Goal: Task Accomplishment & Management: Use online tool/utility

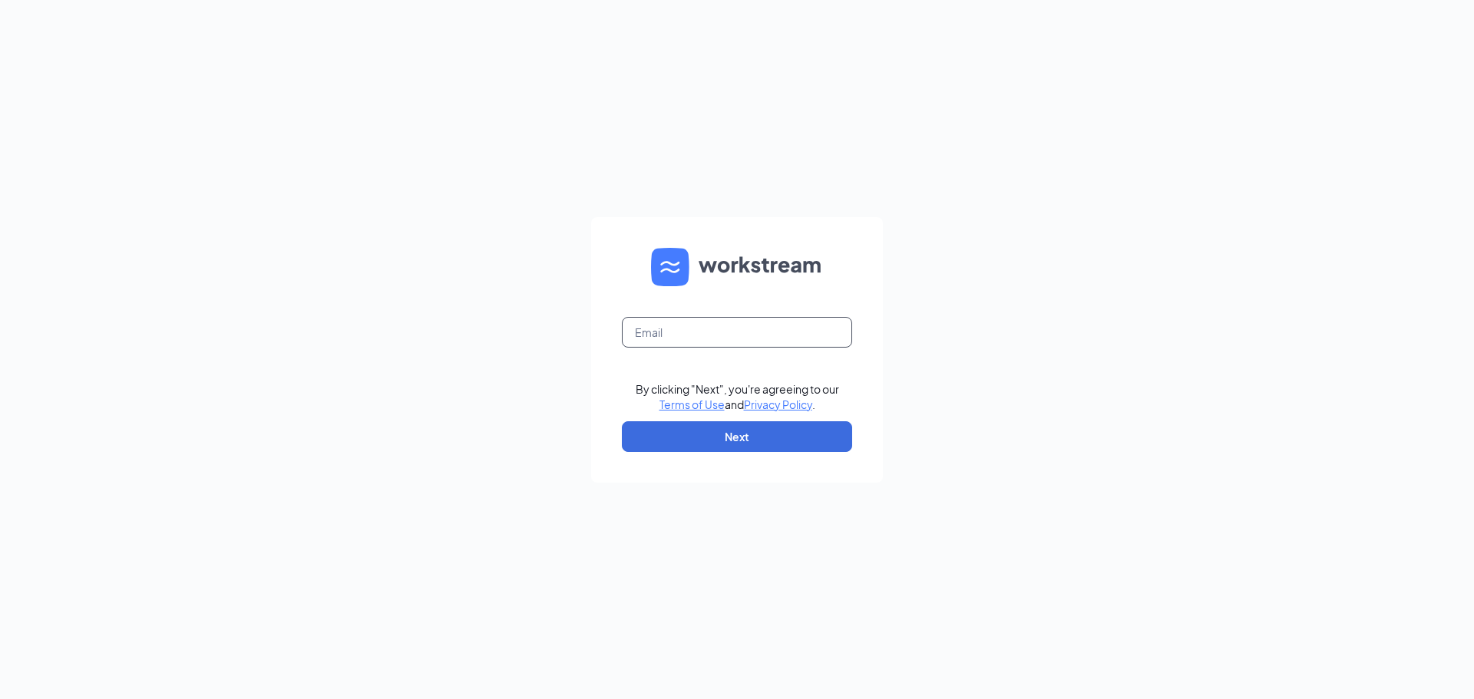
click at [673, 336] on input "text" at bounding box center [737, 332] width 230 height 31
type input "tgraves@bellwetherkraetin.com"
click at [747, 438] on button "Next" at bounding box center [737, 436] width 230 height 31
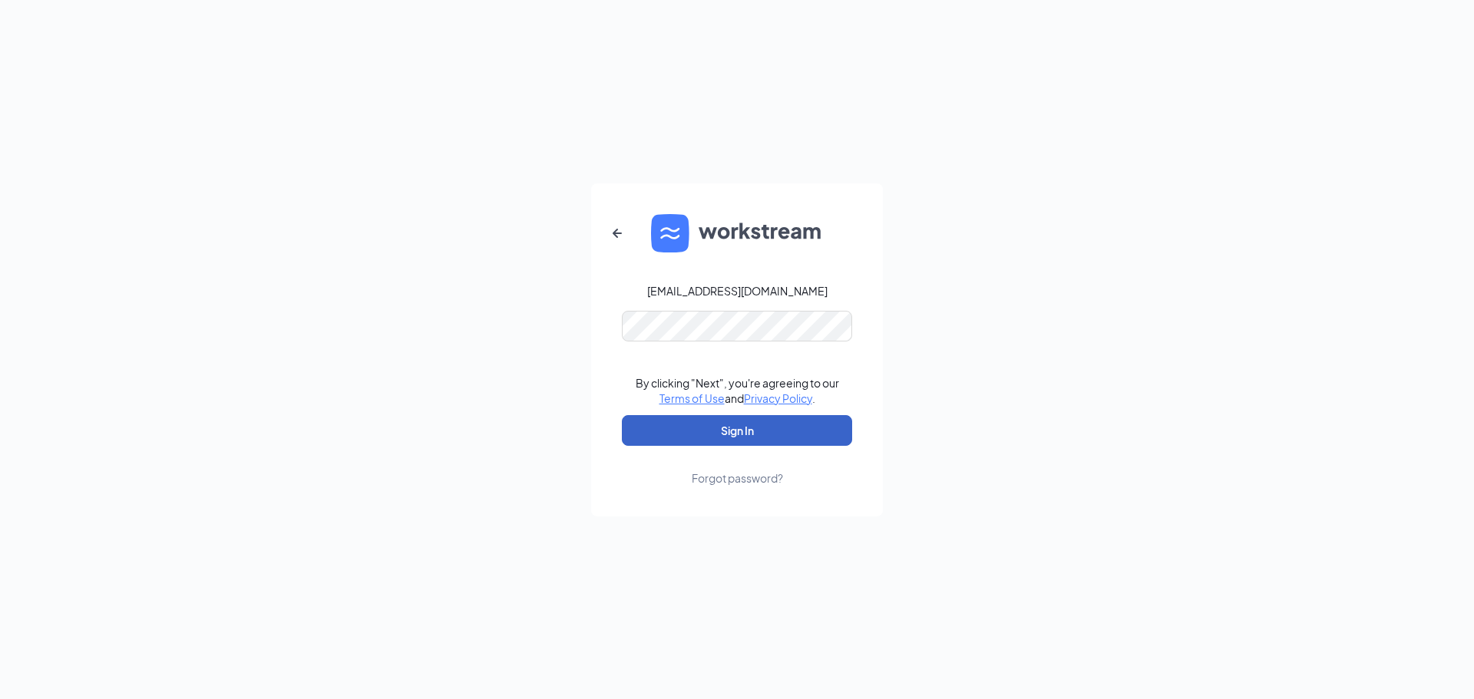
click at [719, 433] on button "Sign In" at bounding box center [737, 430] width 230 height 31
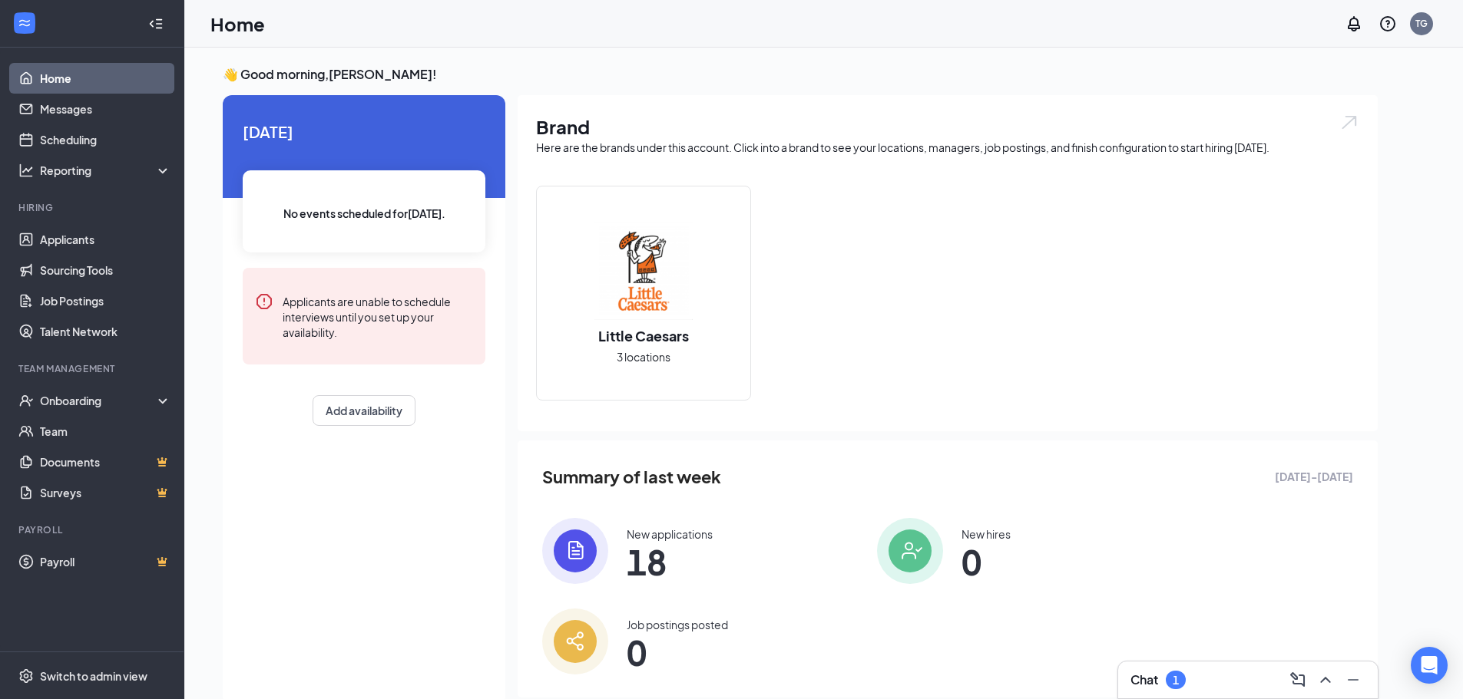
click at [652, 306] on img at bounding box center [643, 271] width 98 height 98
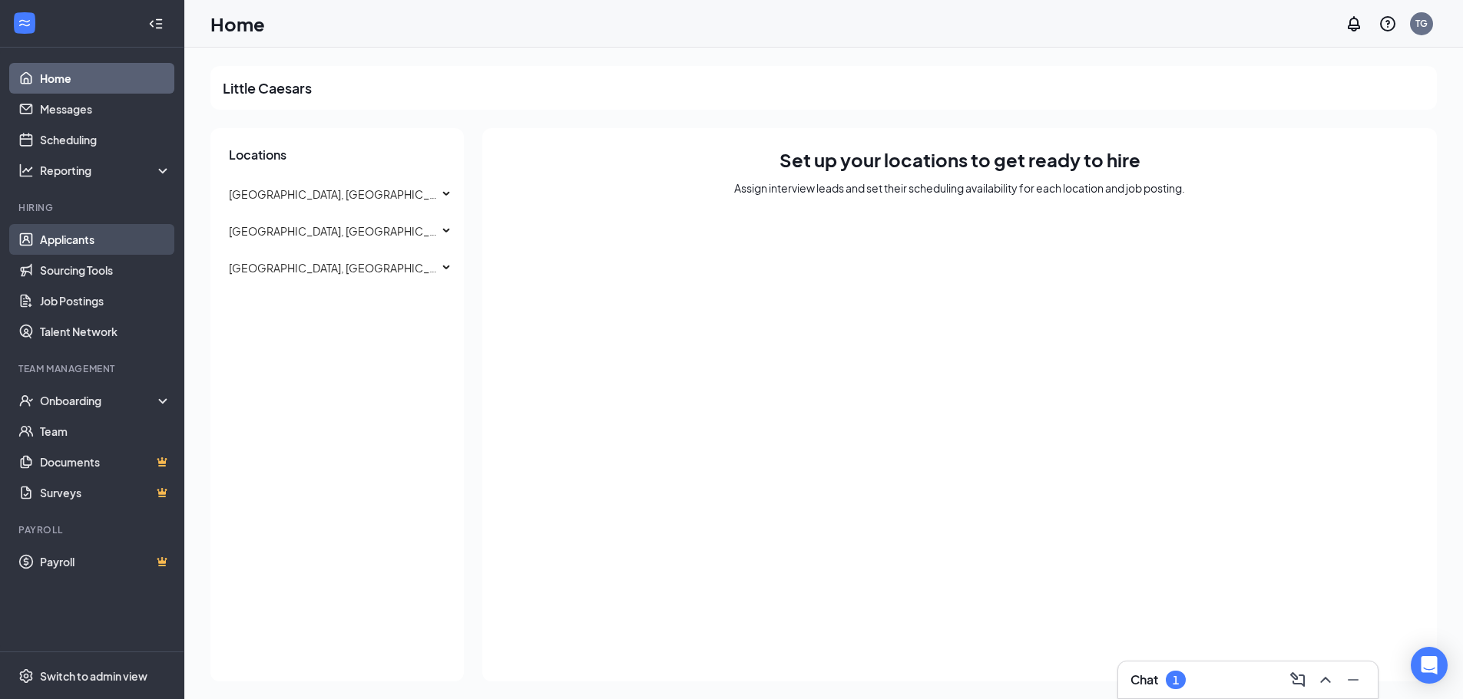
click at [88, 233] on link "Applicants" at bounding box center [105, 239] width 131 height 31
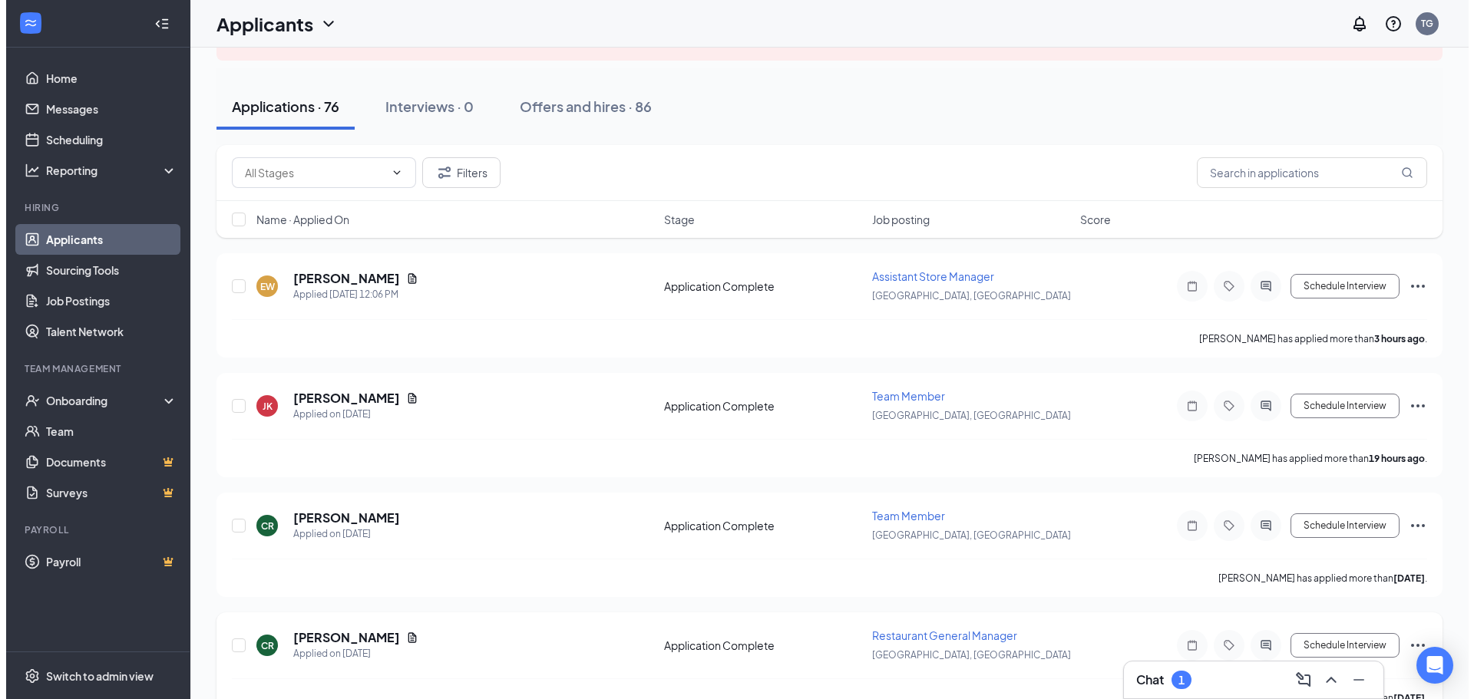
scroll to position [154, 0]
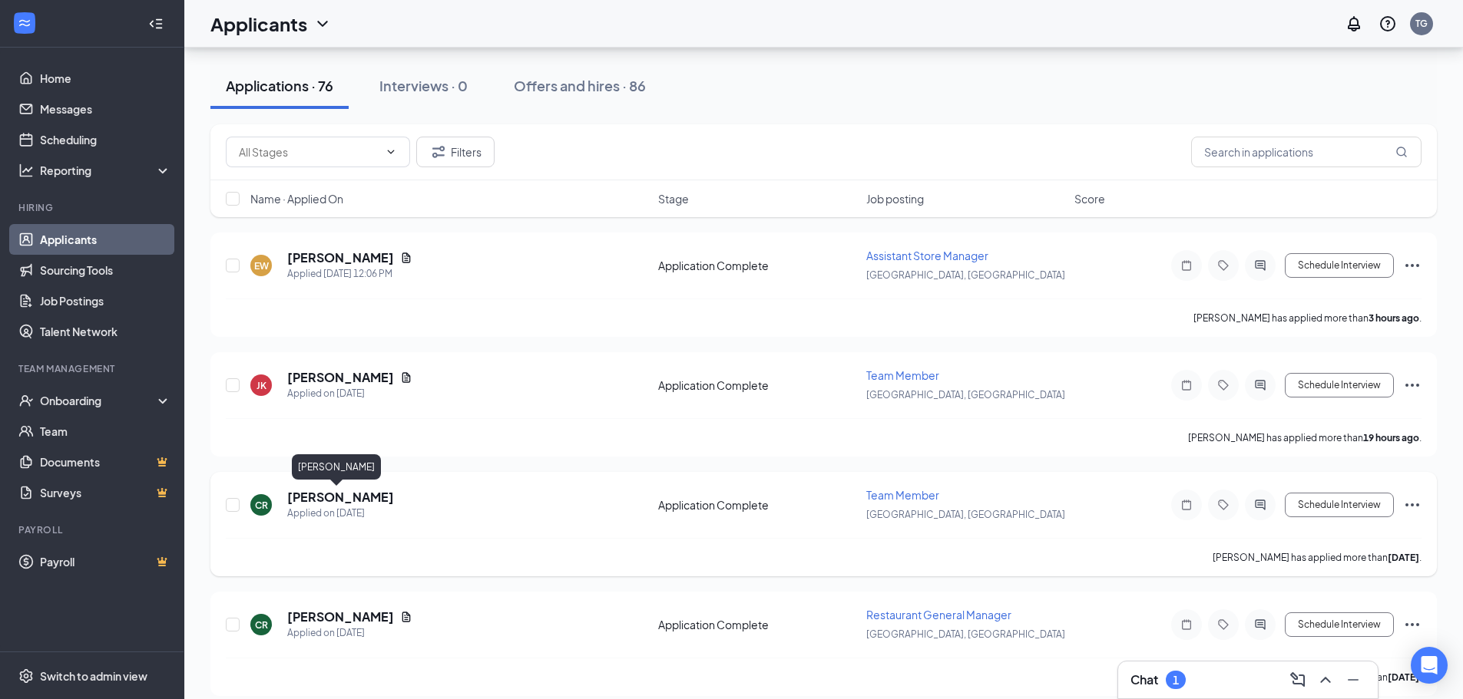
click at [343, 491] on h5 "[PERSON_NAME]" at bounding box center [340, 497] width 107 height 17
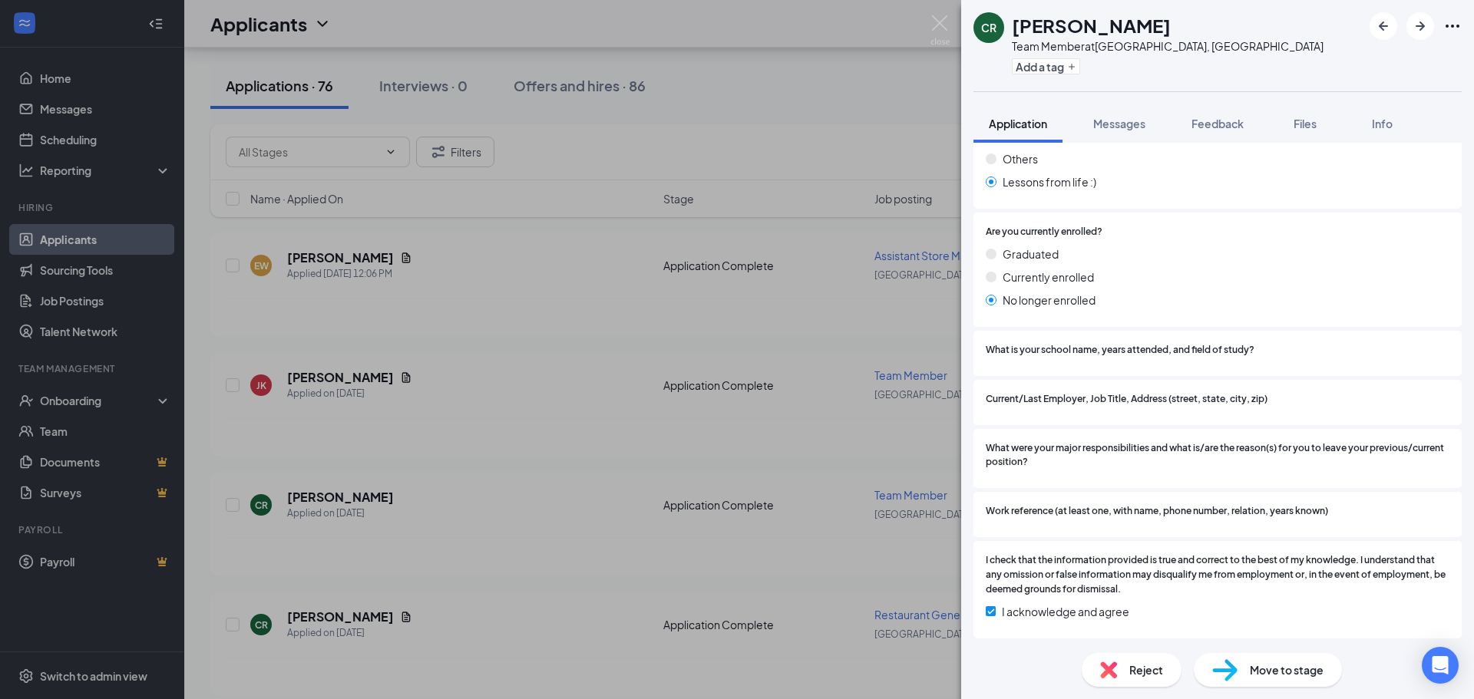
scroll to position [1324, 0]
click at [937, 20] on img at bounding box center [939, 30] width 19 height 30
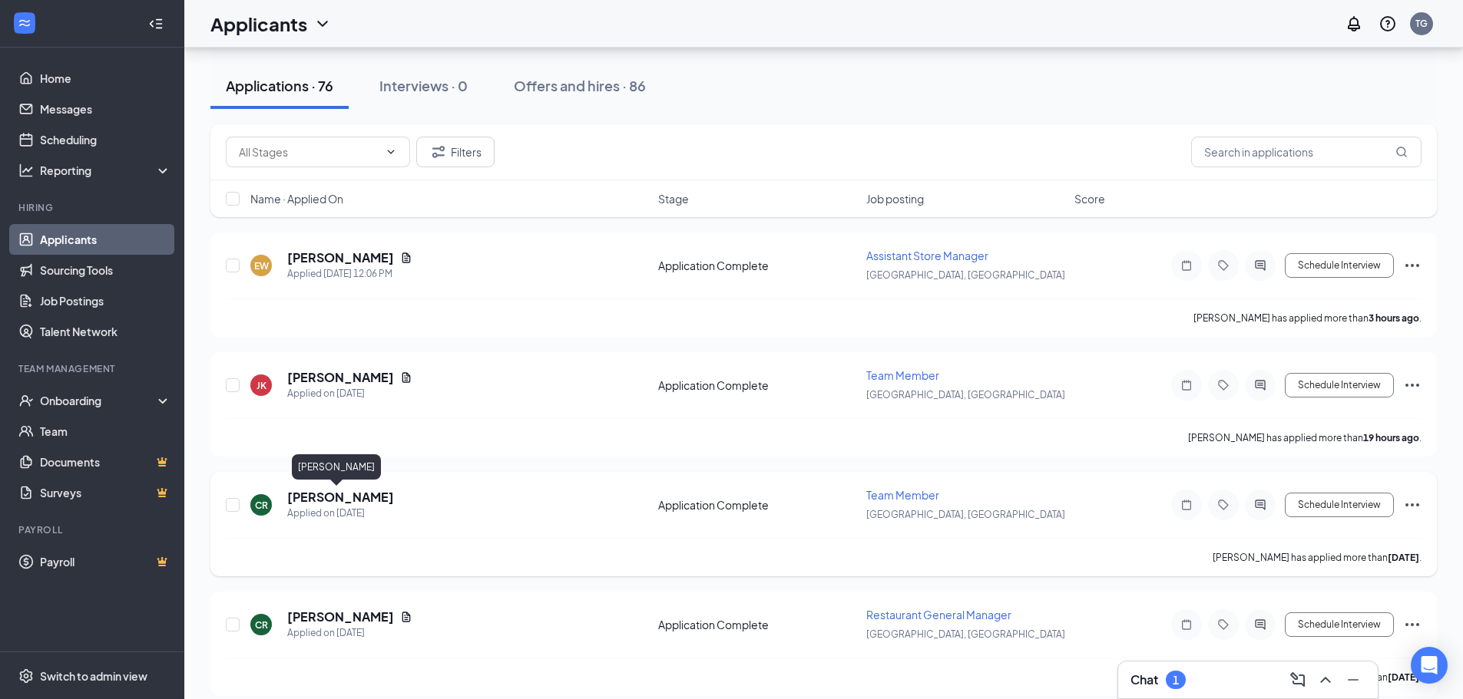
click at [350, 500] on h5 "[PERSON_NAME]" at bounding box center [340, 497] width 107 height 17
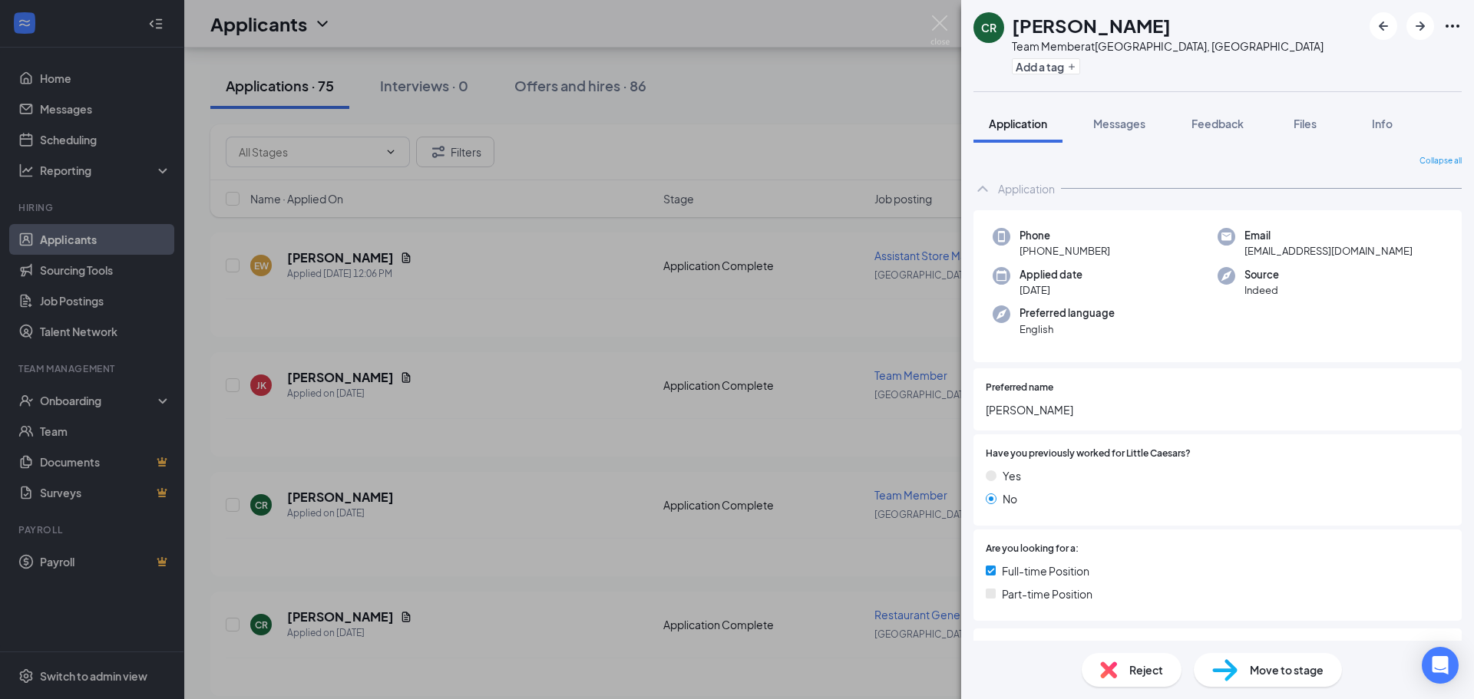
drag, startPoint x: 930, startPoint y: 24, endPoint x: 940, endPoint y: 23, distance: 10.0
click at [930, 25] on div "CR [PERSON_NAME] Team Member at [GEOGRAPHIC_DATA], [GEOGRAPHIC_DATA] Add a tag …" at bounding box center [737, 349] width 1474 height 699
click at [961, 25] on div "CR [PERSON_NAME] Team Member at [GEOGRAPHIC_DATA], [GEOGRAPHIC_DATA] Add a tag" at bounding box center [1217, 45] width 513 height 91
click at [947, 25] on img at bounding box center [939, 30] width 19 height 30
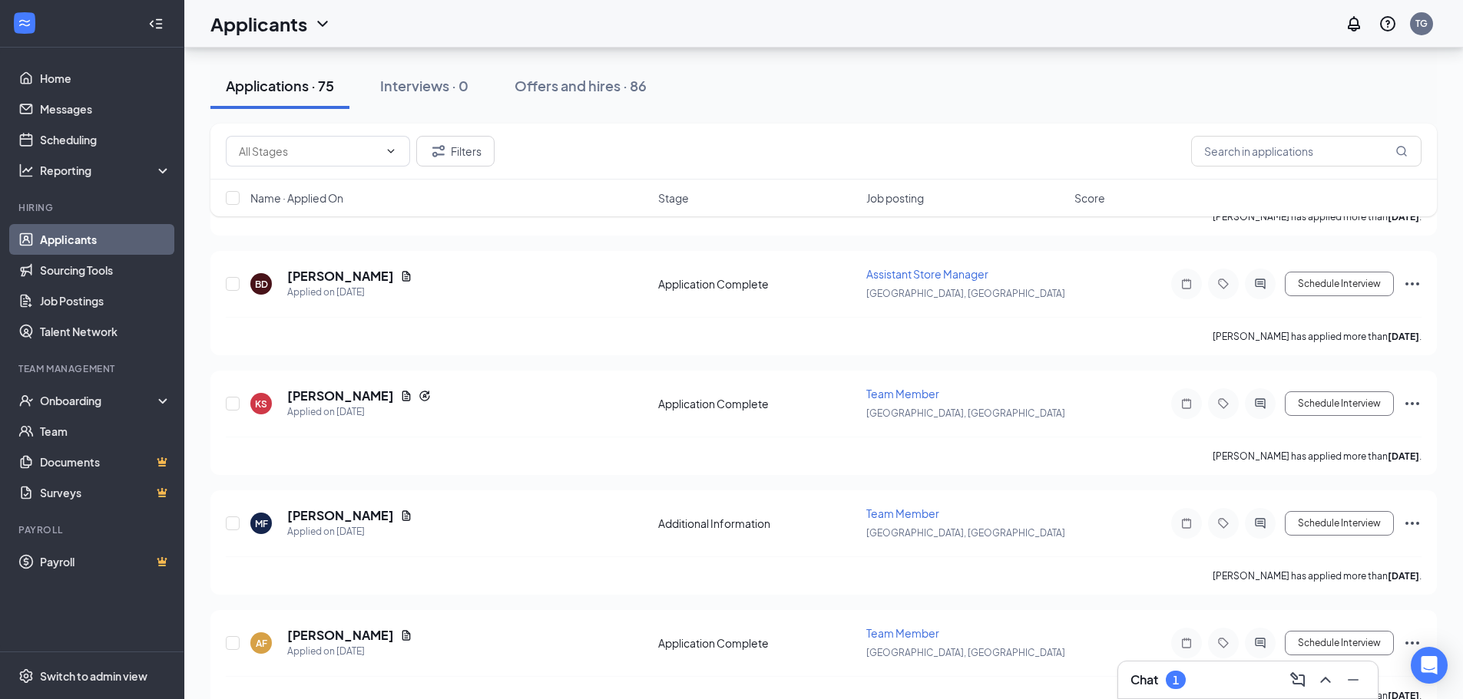
scroll to position [1484, 0]
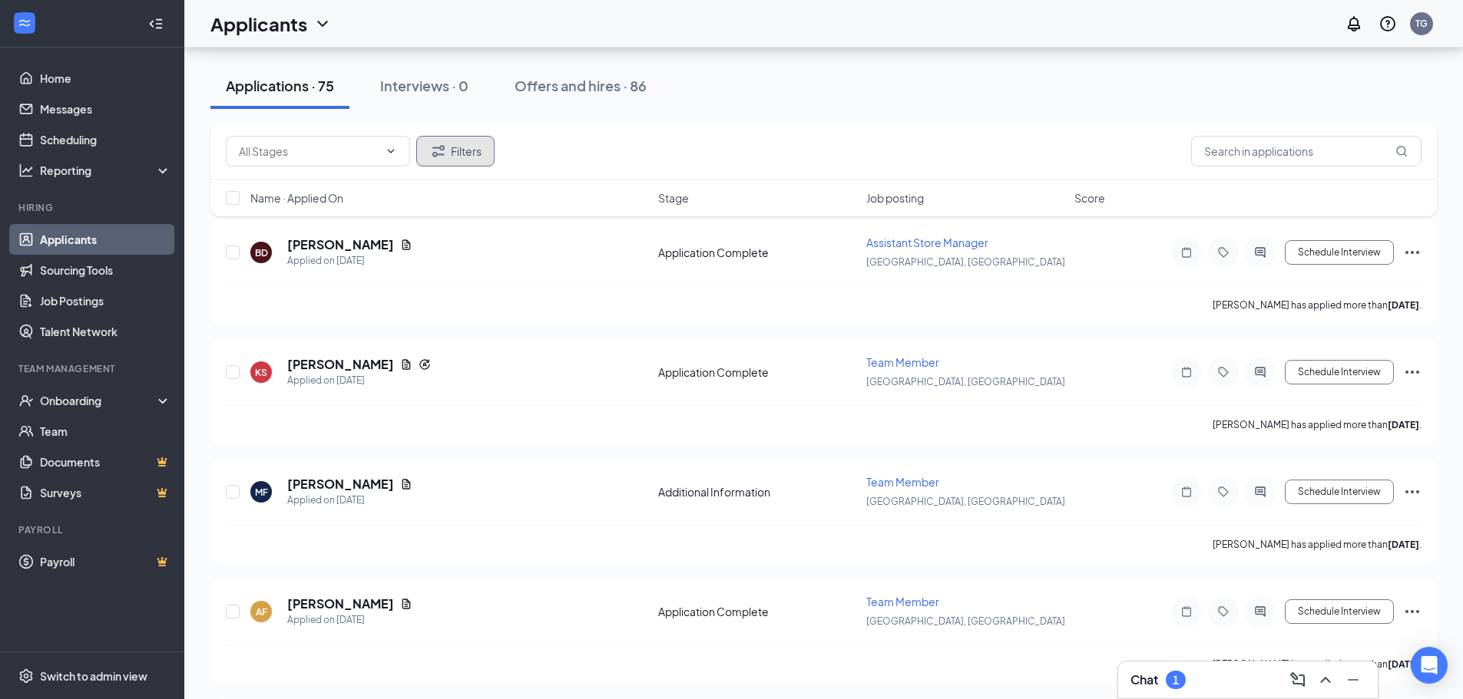
click at [450, 151] on button "Filters" at bounding box center [455, 151] width 78 height 31
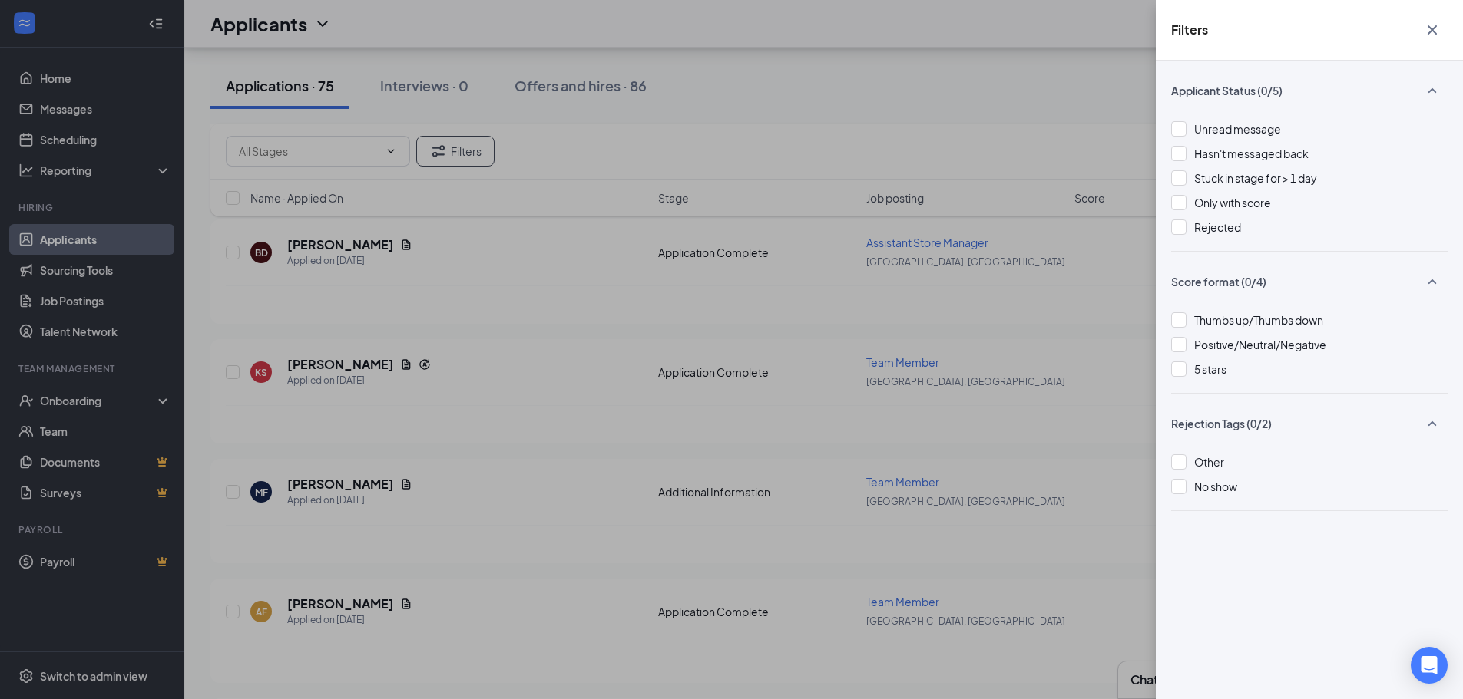
click at [783, 77] on div "Filters Applicant Status (0/5) Unread message Hasn't messaged back Stuck in sta…" at bounding box center [731, 349] width 1463 height 699
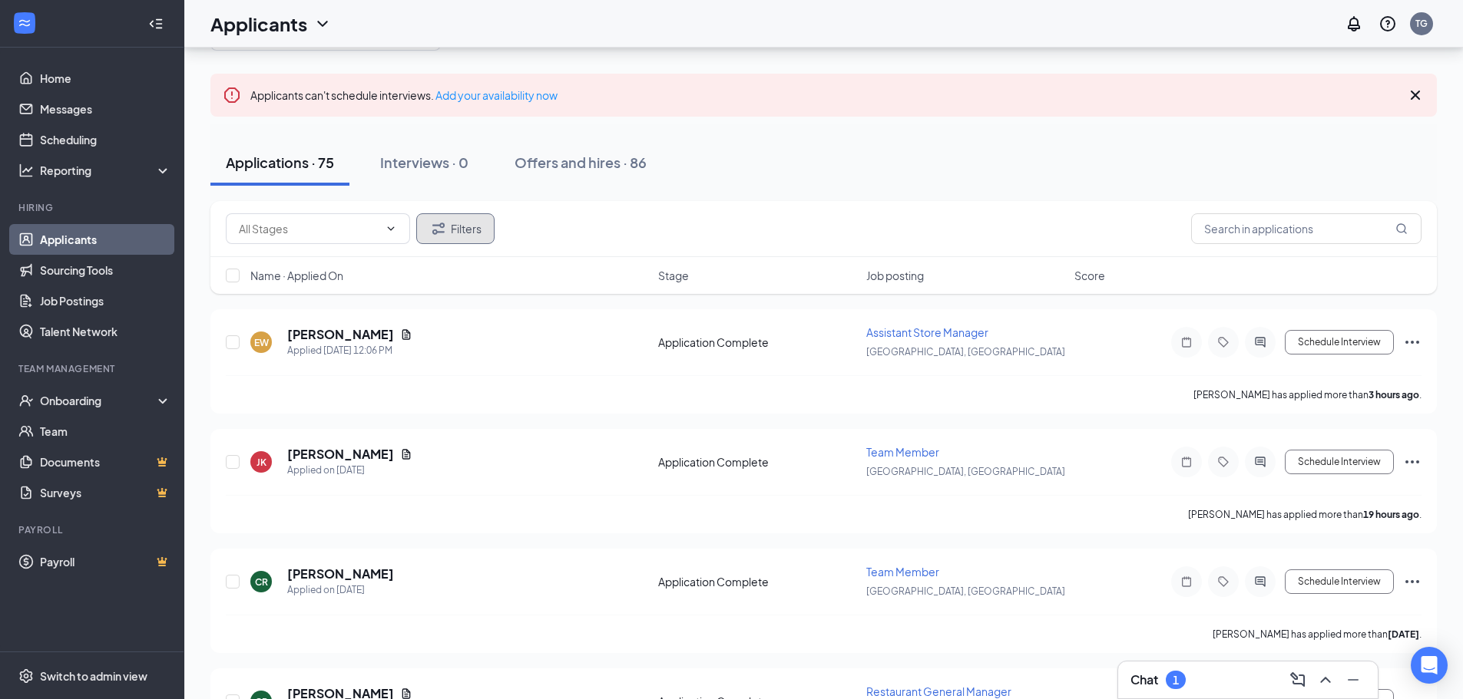
scroll to position [0, 0]
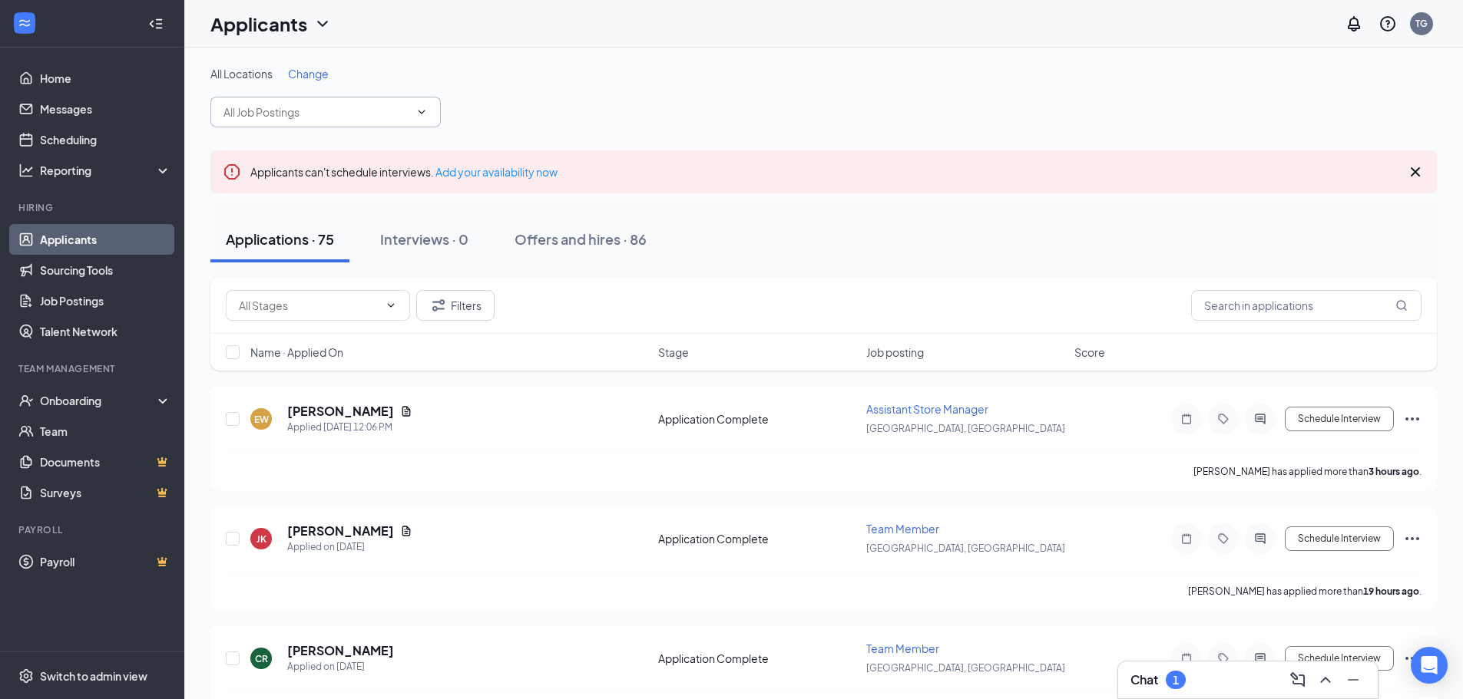
click at [423, 109] on icon "ChevronDown" at bounding box center [421, 112] width 12 height 12
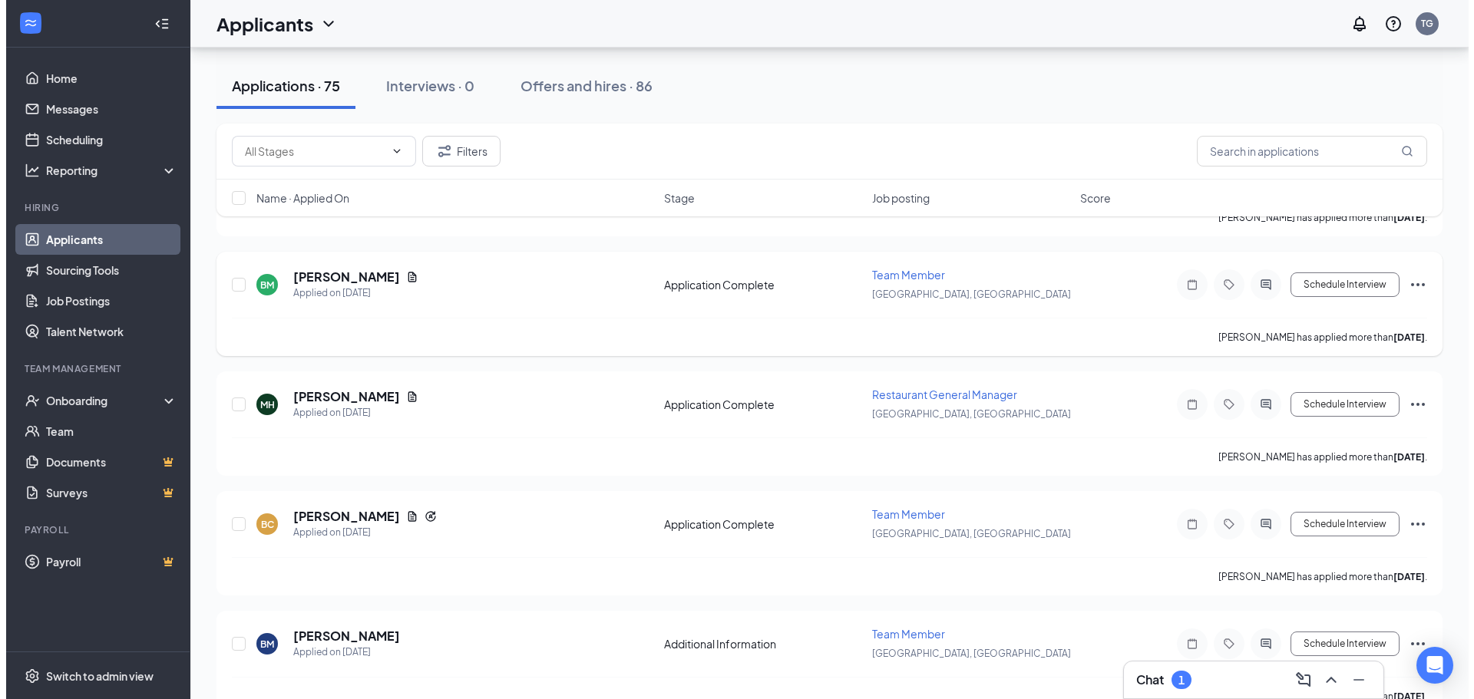
scroll to position [614, 0]
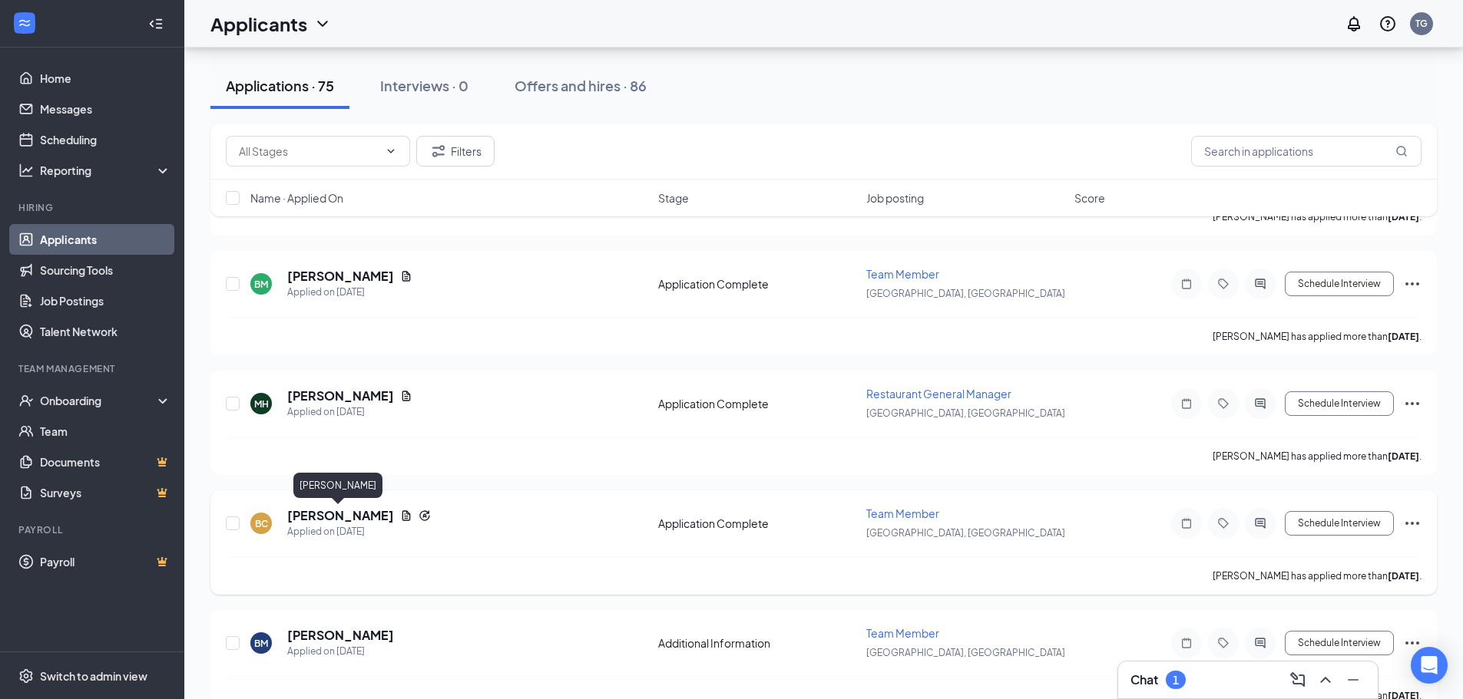
click at [332, 519] on h5 "[PERSON_NAME]" at bounding box center [340, 515] width 107 height 17
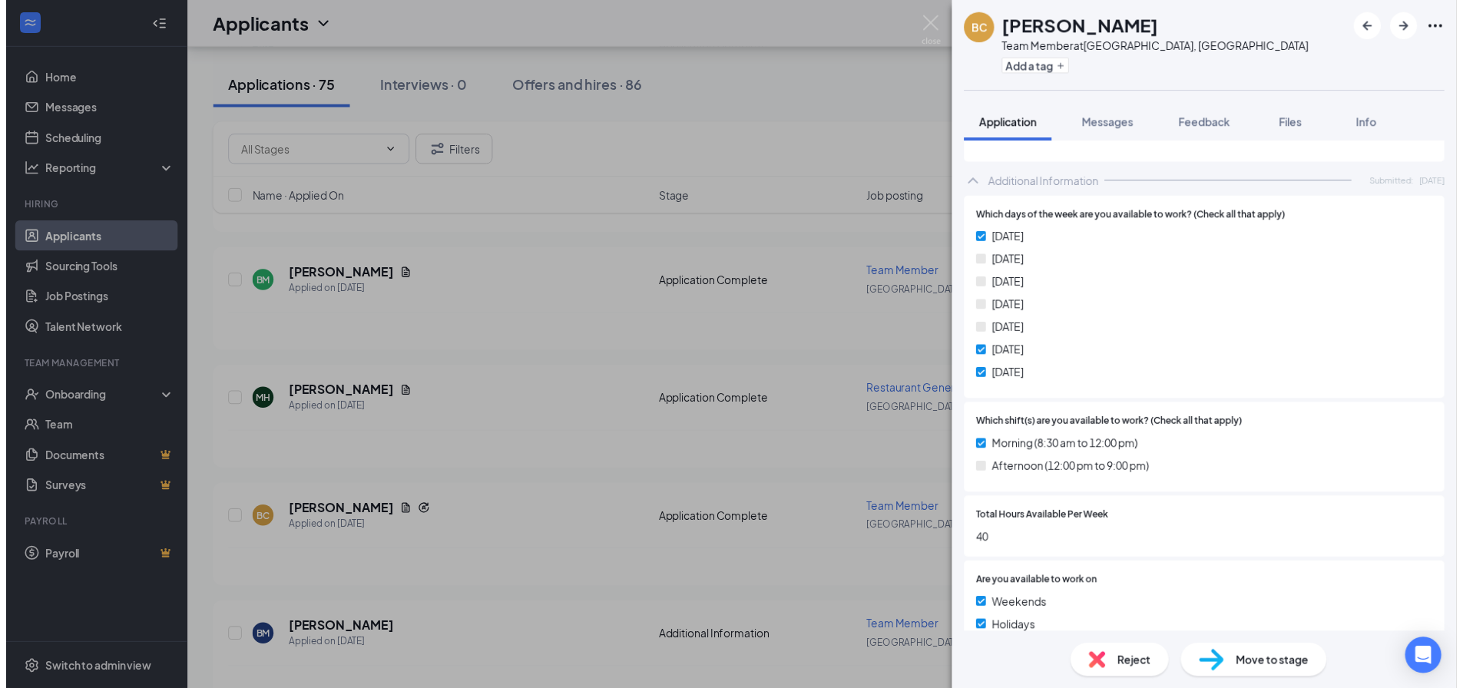
scroll to position [793, 0]
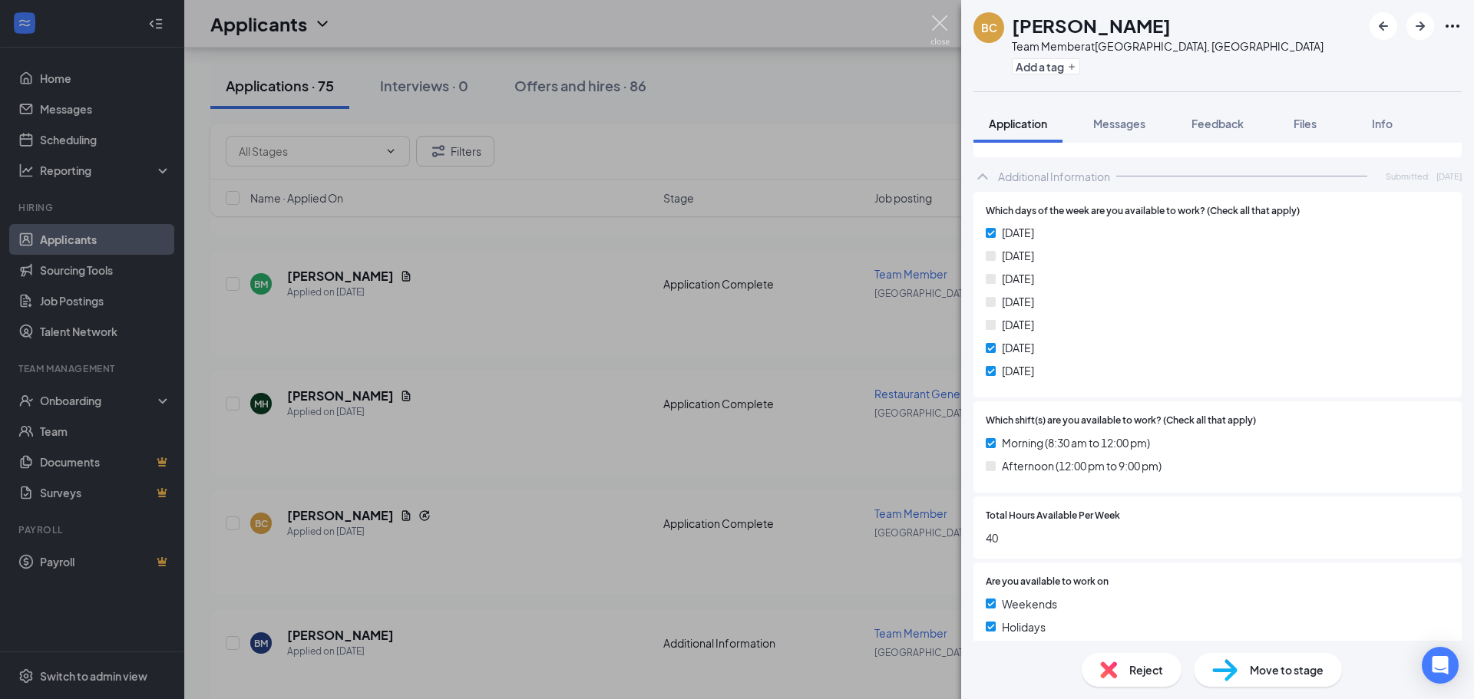
click at [937, 16] on img at bounding box center [939, 30] width 19 height 30
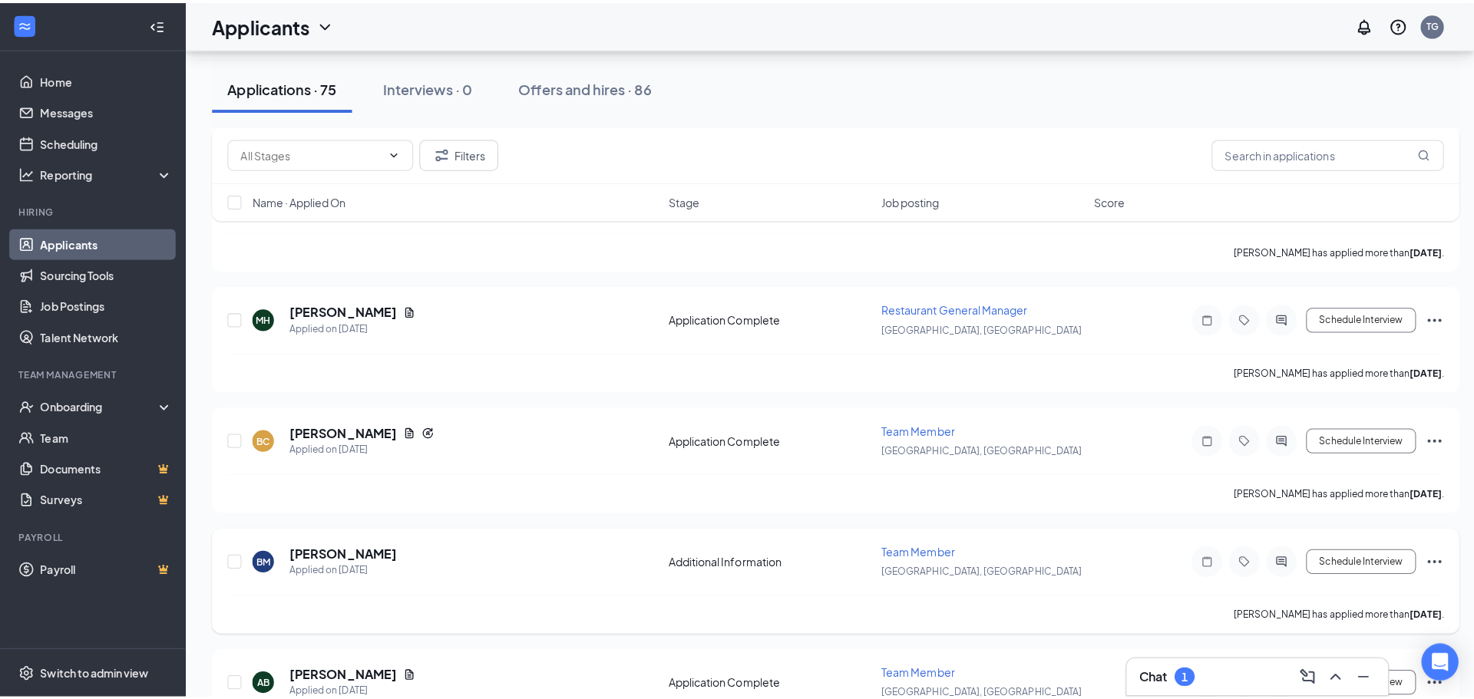
scroll to position [716, 0]
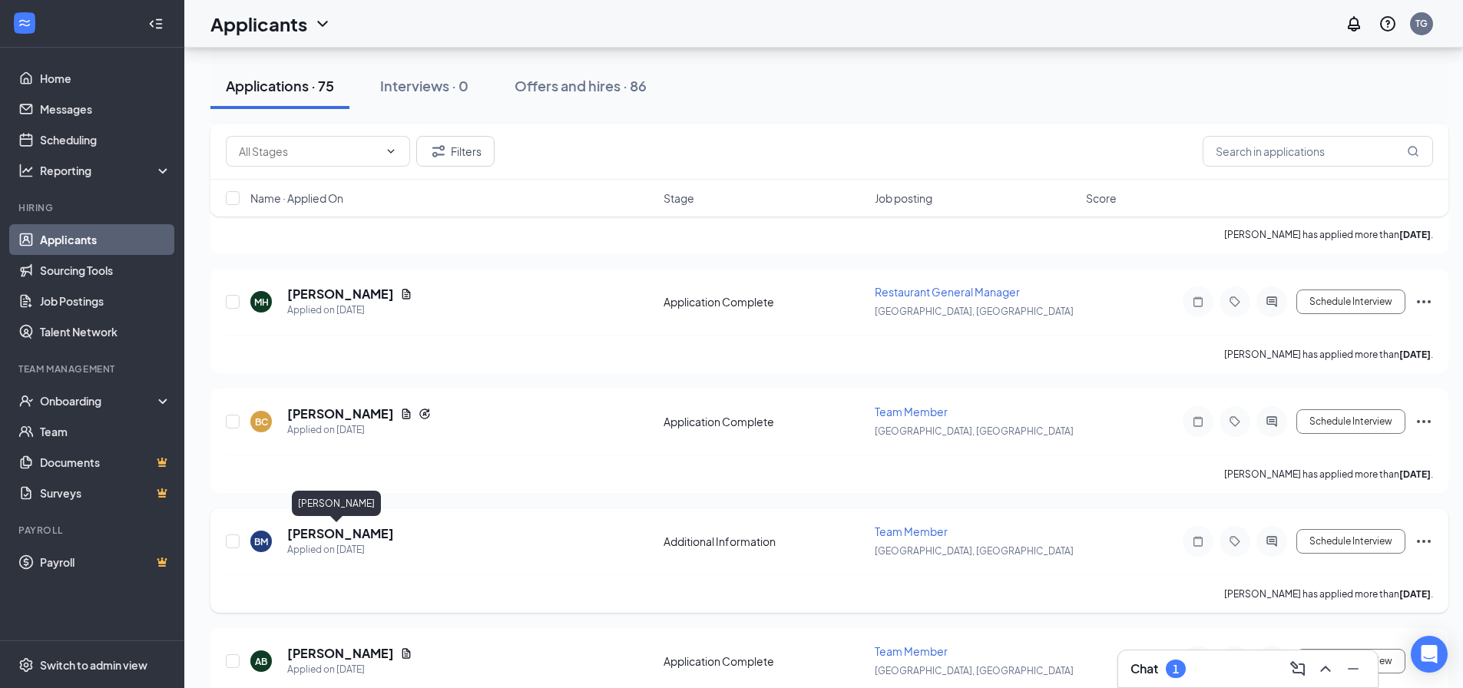
click at [326, 533] on h5 "[PERSON_NAME]" at bounding box center [340, 533] width 107 height 17
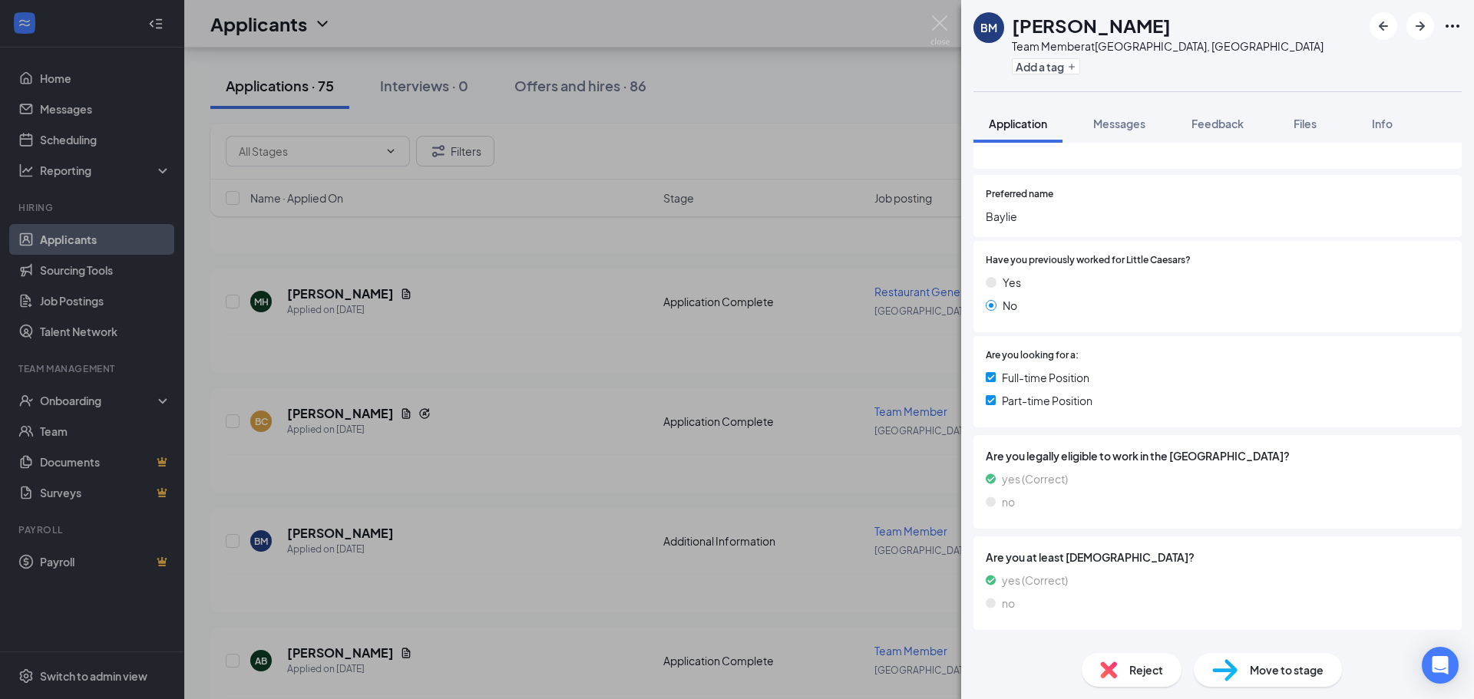
scroll to position [217, 0]
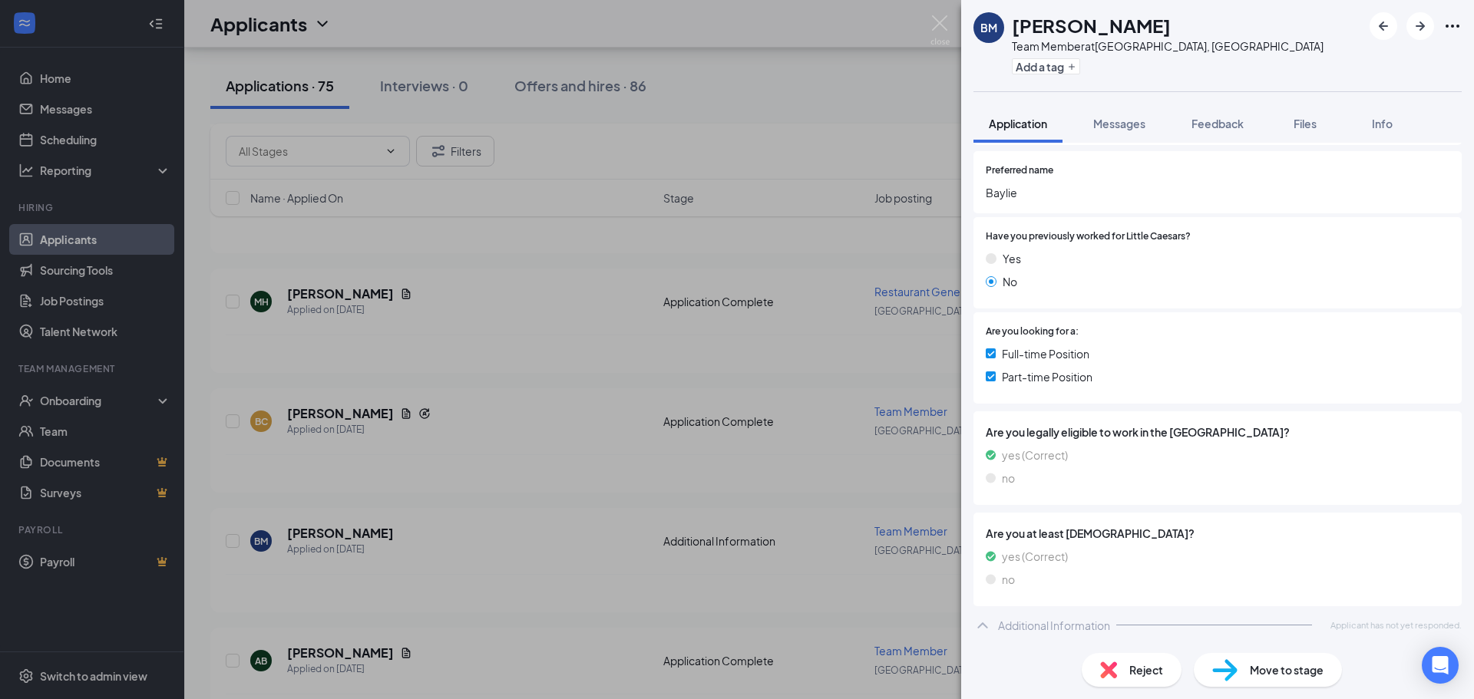
click at [1030, 626] on div "Additional Information" at bounding box center [1054, 625] width 112 height 15
click at [1014, 623] on div "Additional Information" at bounding box center [1054, 625] width 112 height 15
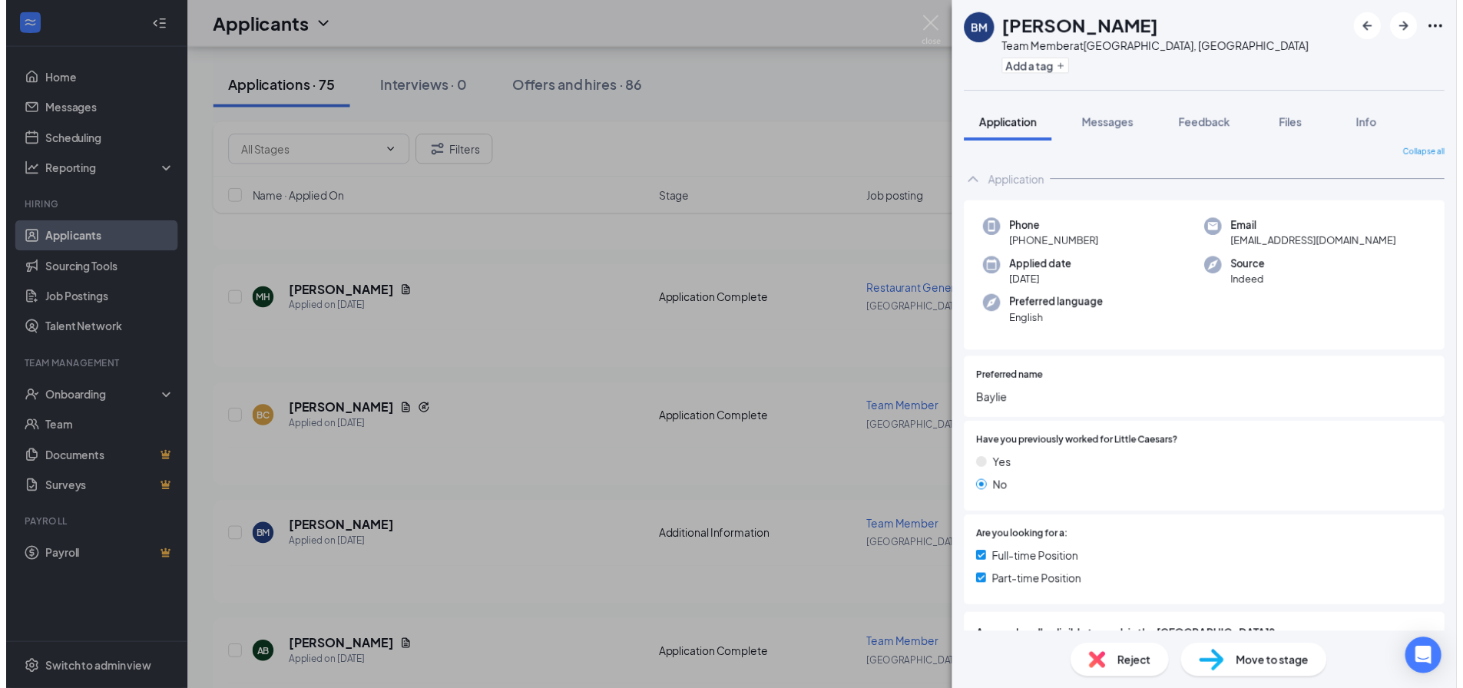
scroll to position [0, 0]
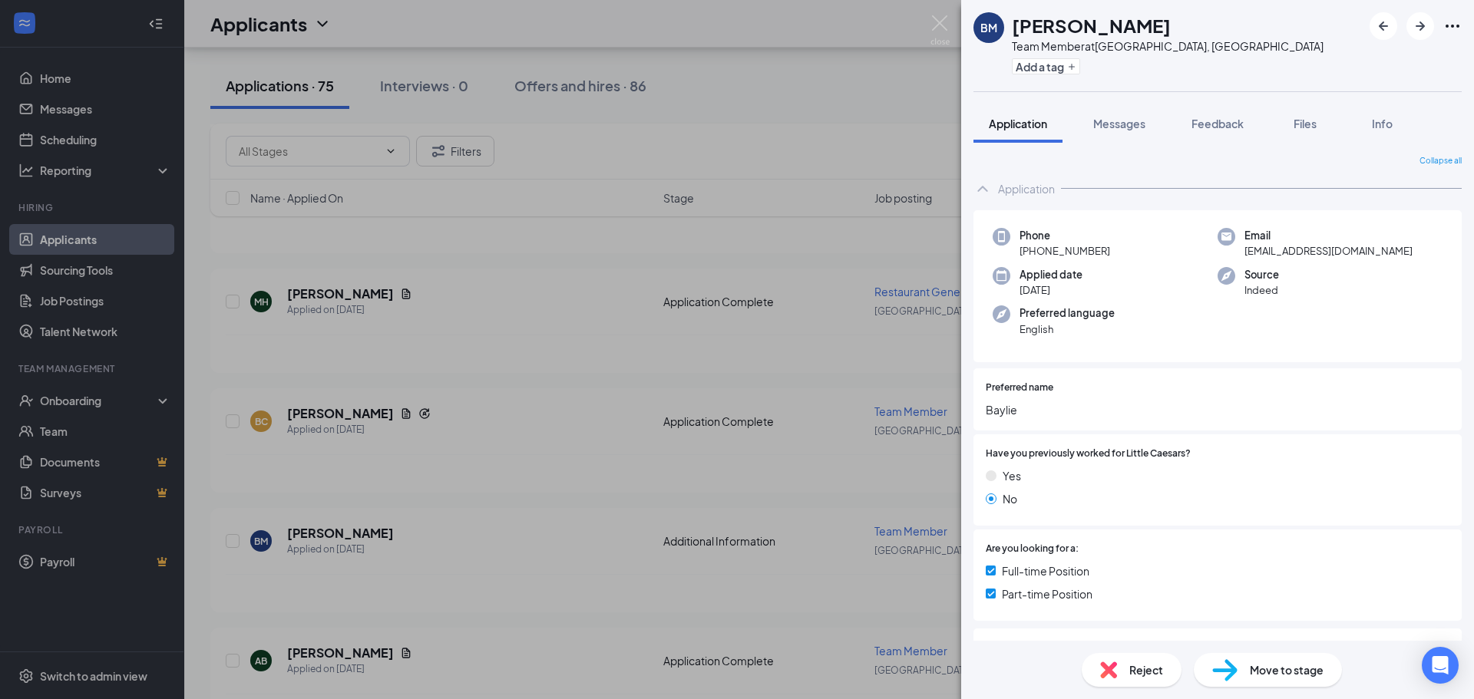
click at [911, 114] on div "[PERSON_NAME] Team Member at [GEOGRAPHIC_DATA], [GEOGRAPHIC_DATA] Add a tag App…" at bounding box center [737, 349] width 1474 height 699
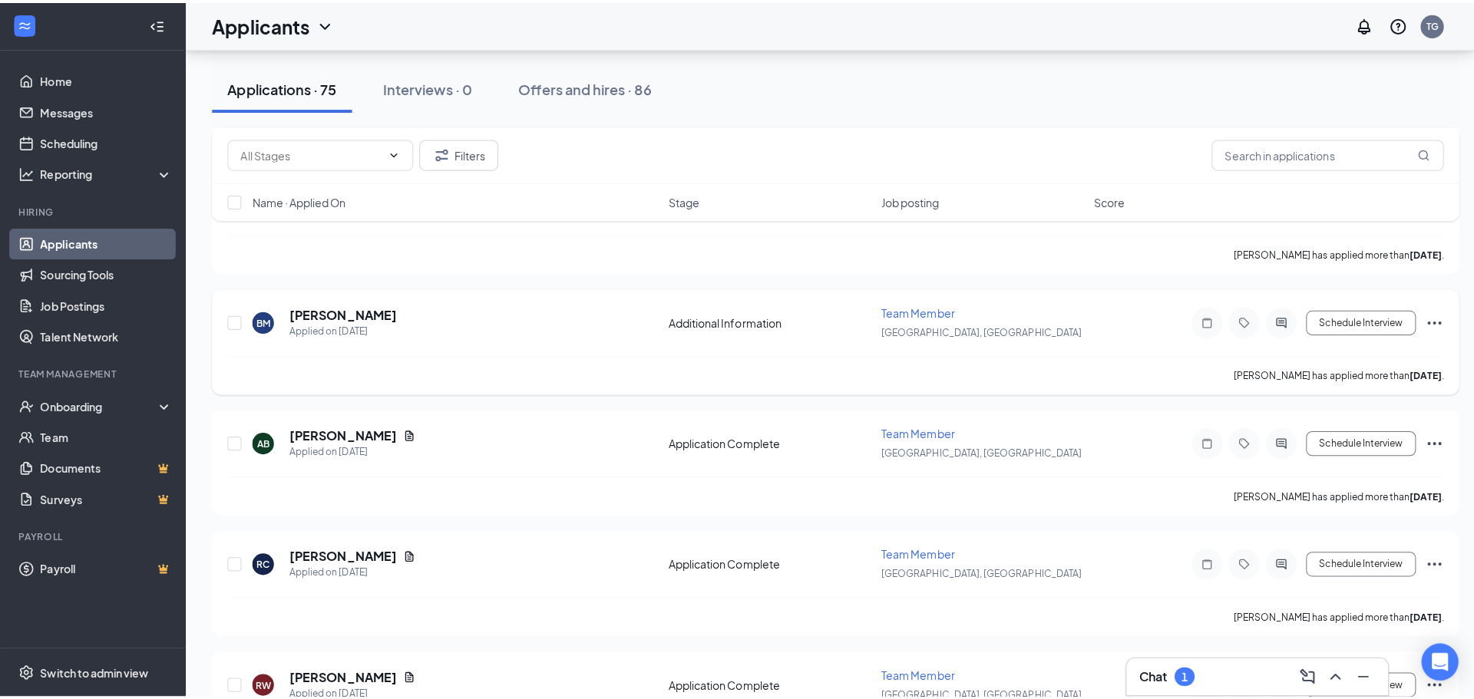
scroll to position [973, 0]
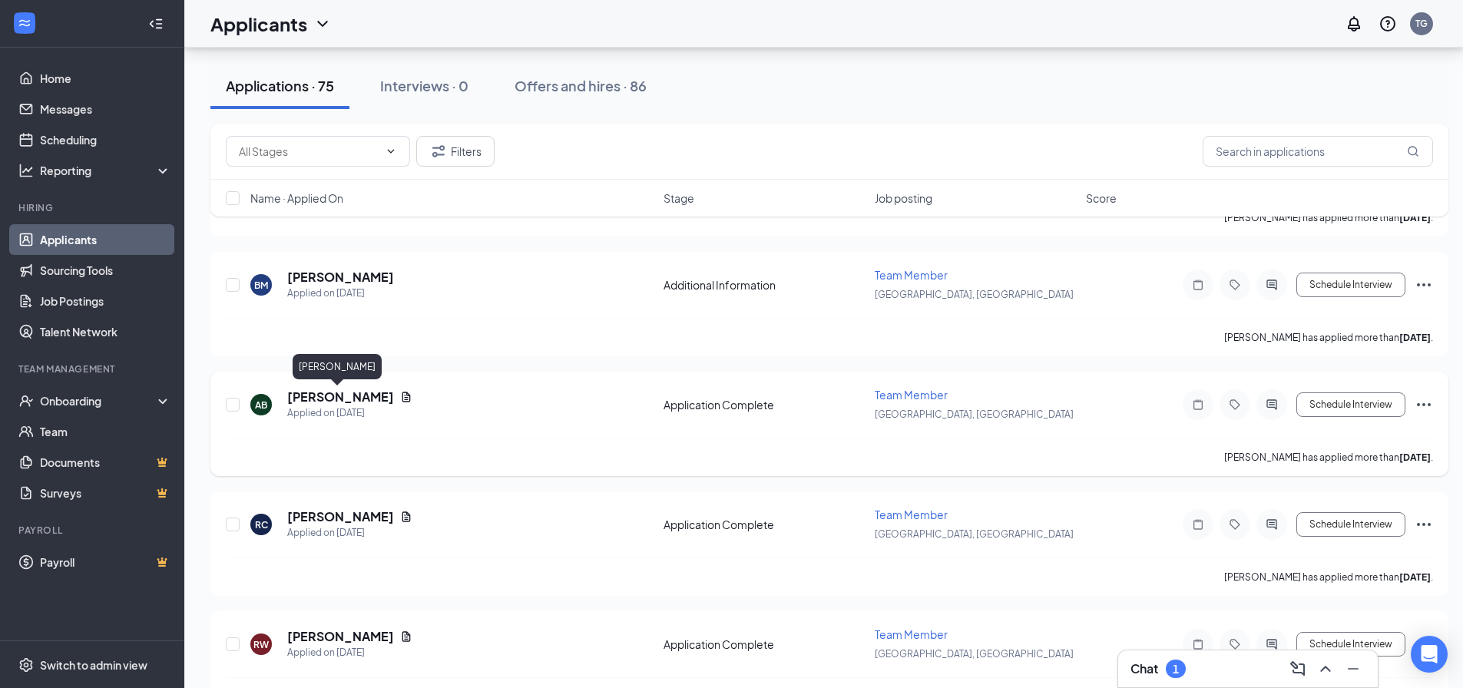
click at [317, 392] on h5 "[PERSON_NAME]" at bounding box center [340, 396] width 107 height 17
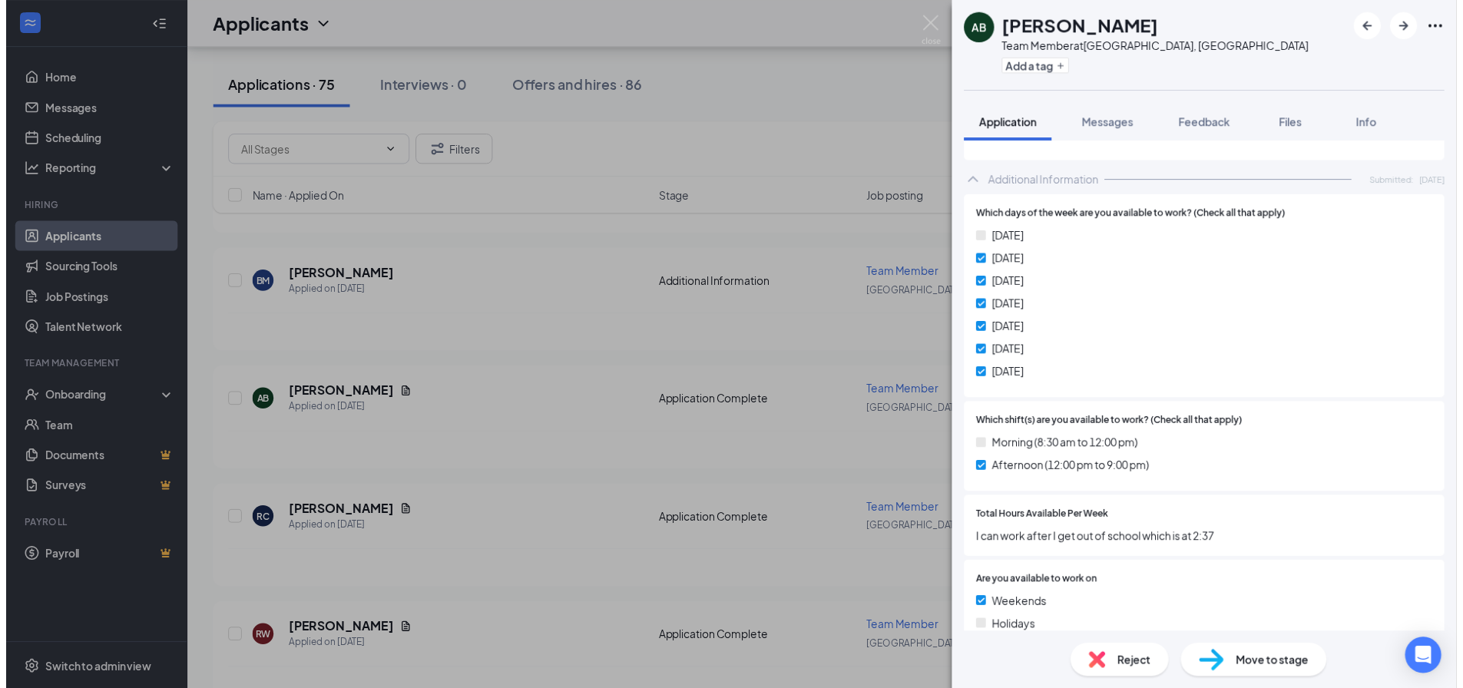
scroll to position [716, 0]
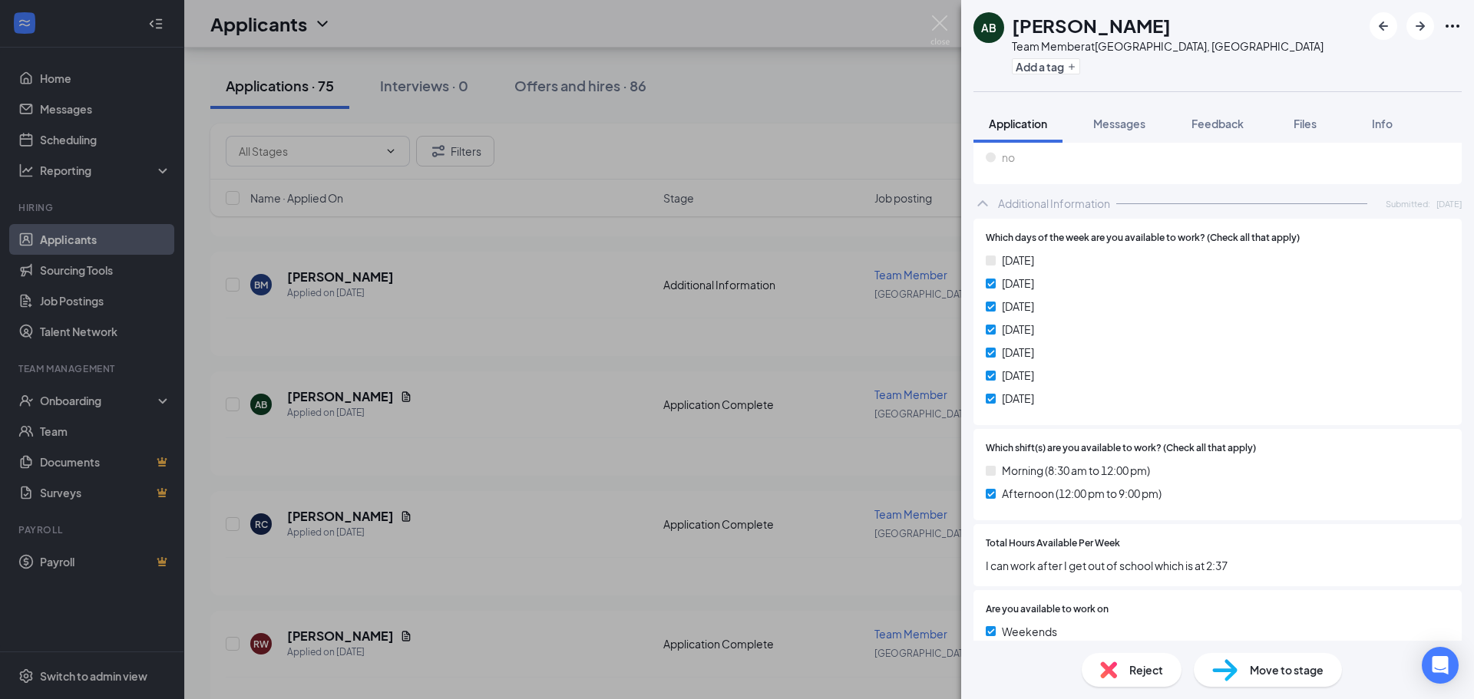
click at [289, 484] on div "AB [PERSON_NAME] Team Member at [GEOGRAPHIC_DATA], [GEOGRAPHIC_DATA] Add a tag …" at bounding box center [737, 349] width 1474 height 699
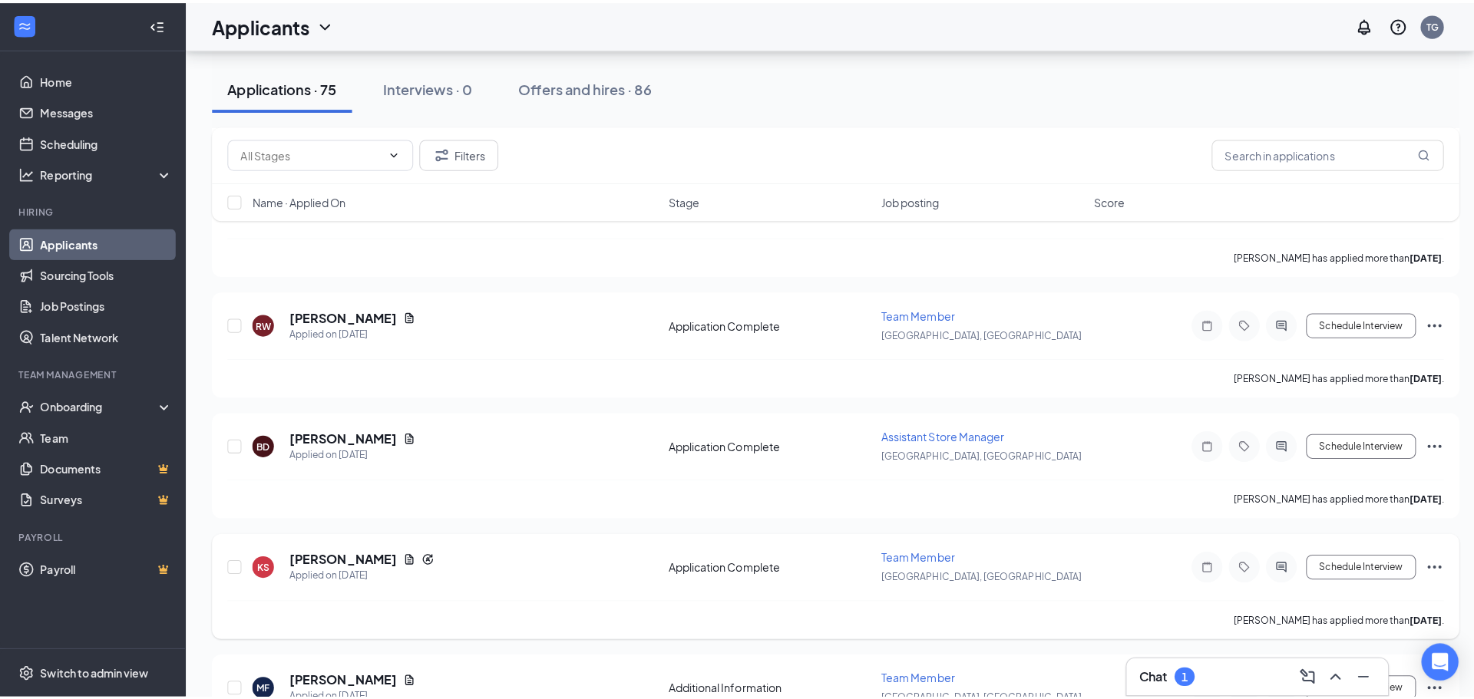
scroll to position [1305, 0]
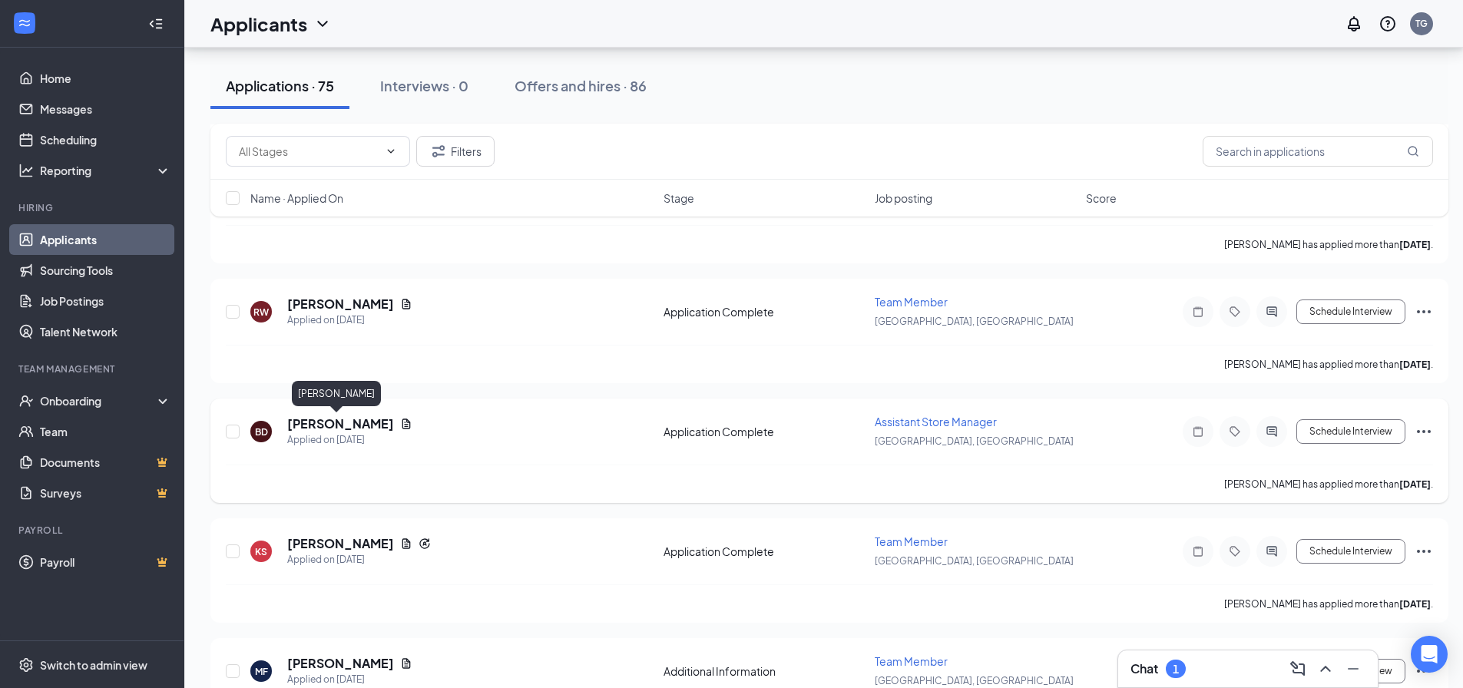
click at [312, 419] on h5 "[PERSON_NAME]" at bounding box center [340, 423] width 107 height 17
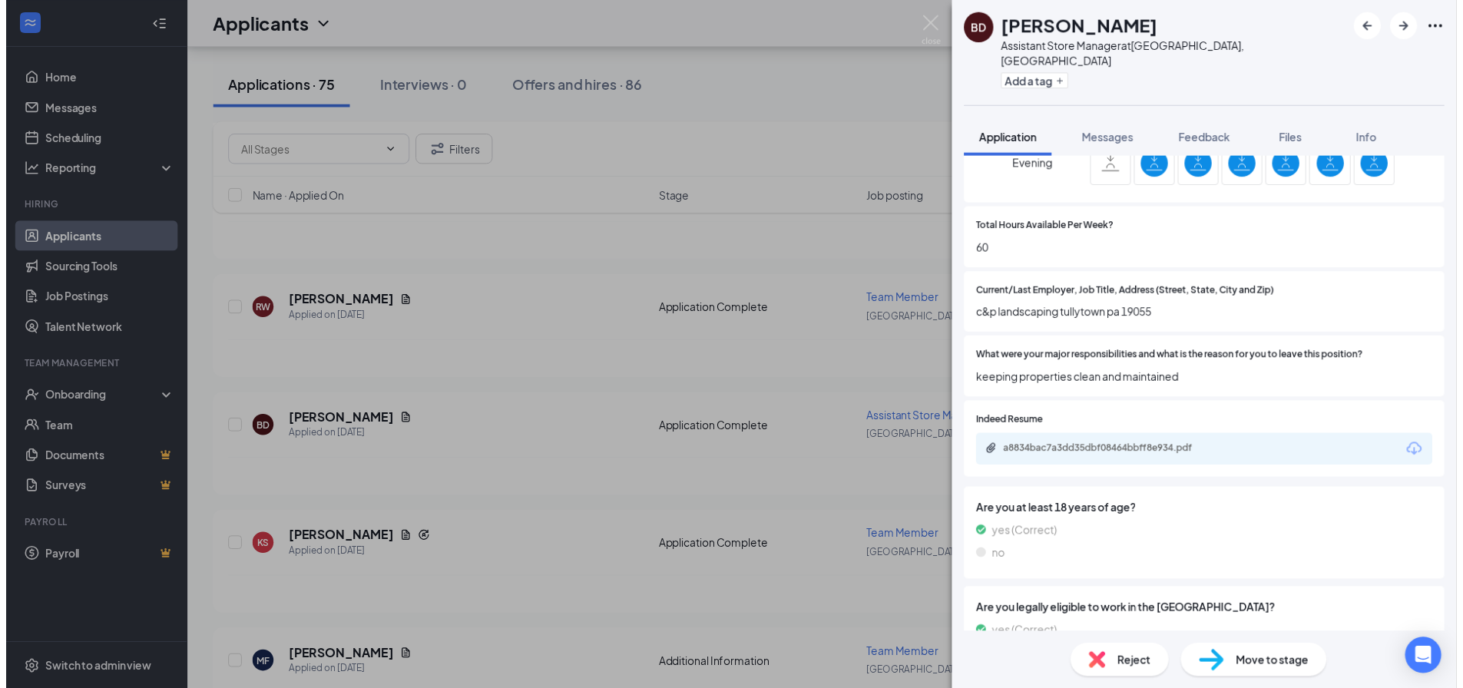
scroll to position [589, 0]
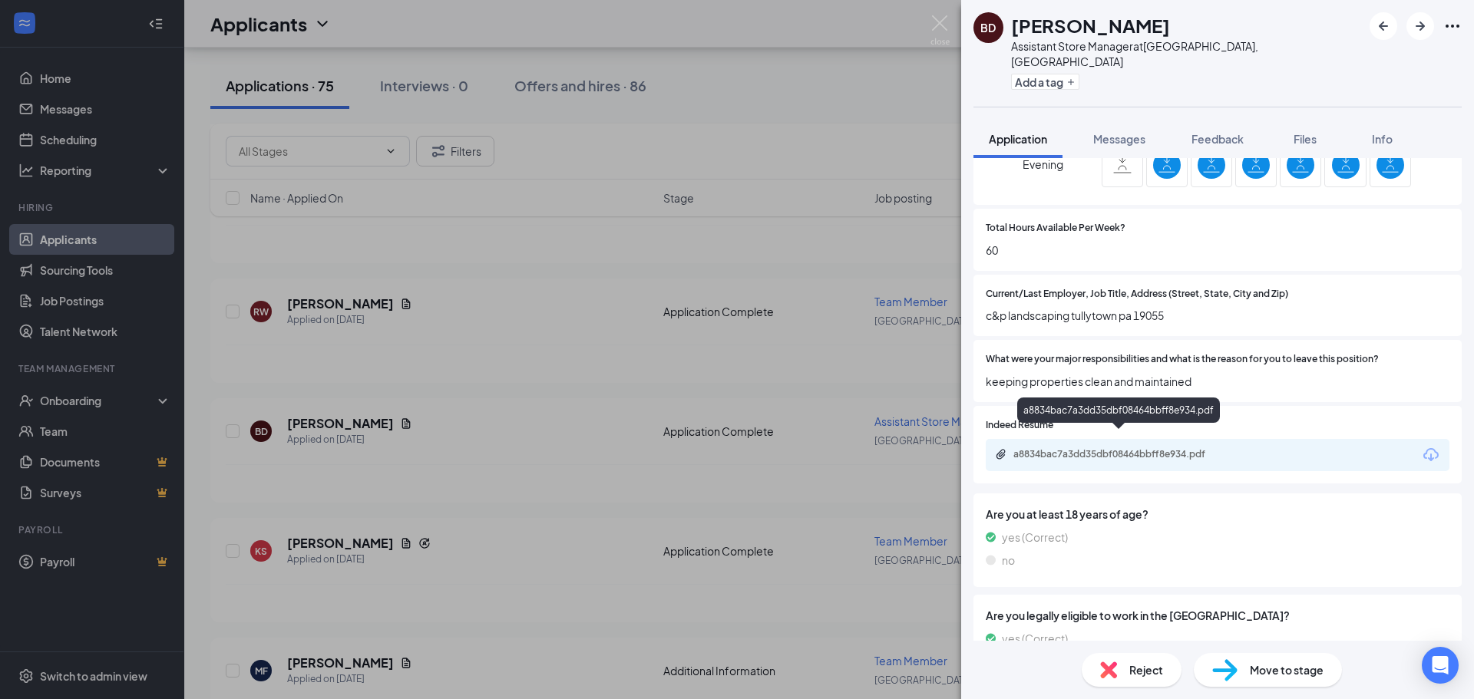
click at [1127, 448] on div "a8834bac7a3dd35dbf08464bbff8e934.pdf" at bounding box center [1120, 454] width 215 height 12
click at [691, 421] on div "BD [PERSON_NAME] Assistant Store Manager at [GEOGRAPHIC_DATA], [GEOGRAPHIC_DATA…" at bounding box center [737, 349] width 1474 height 699
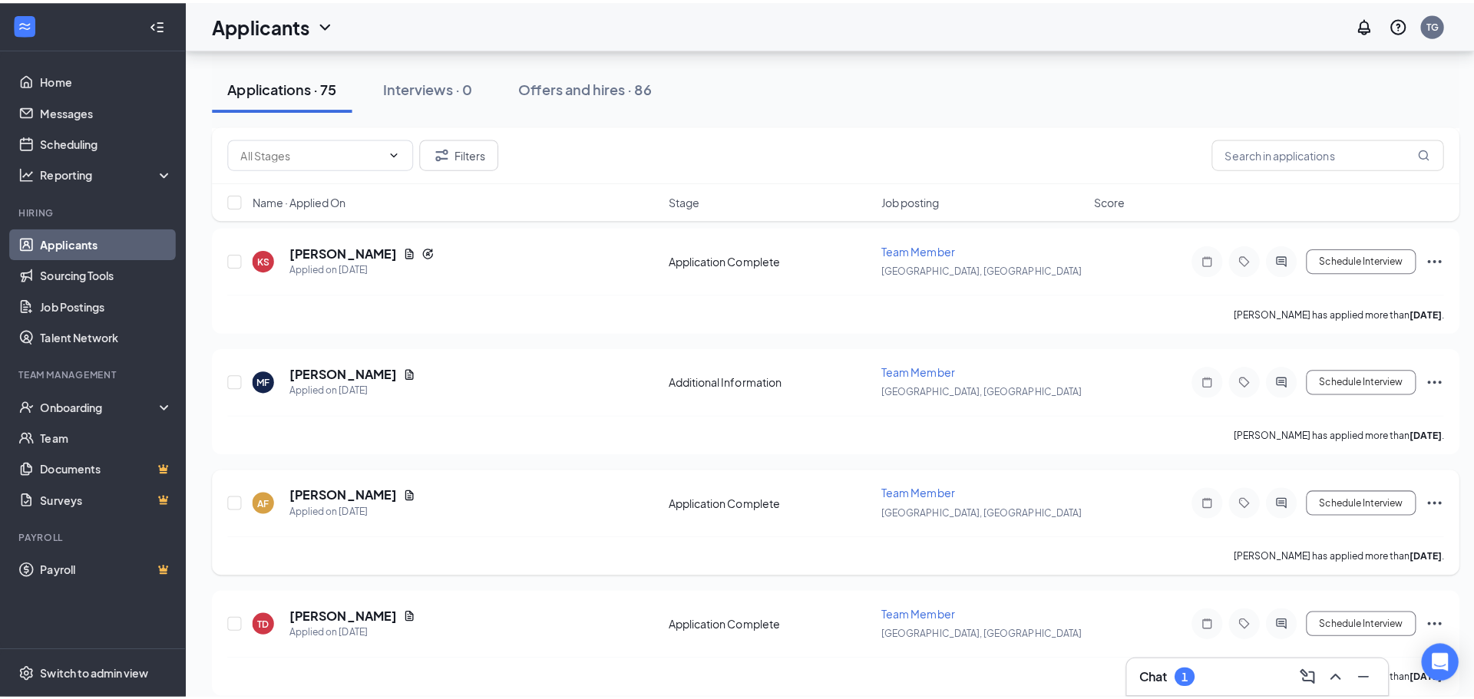
scroll to position [1689, 0]
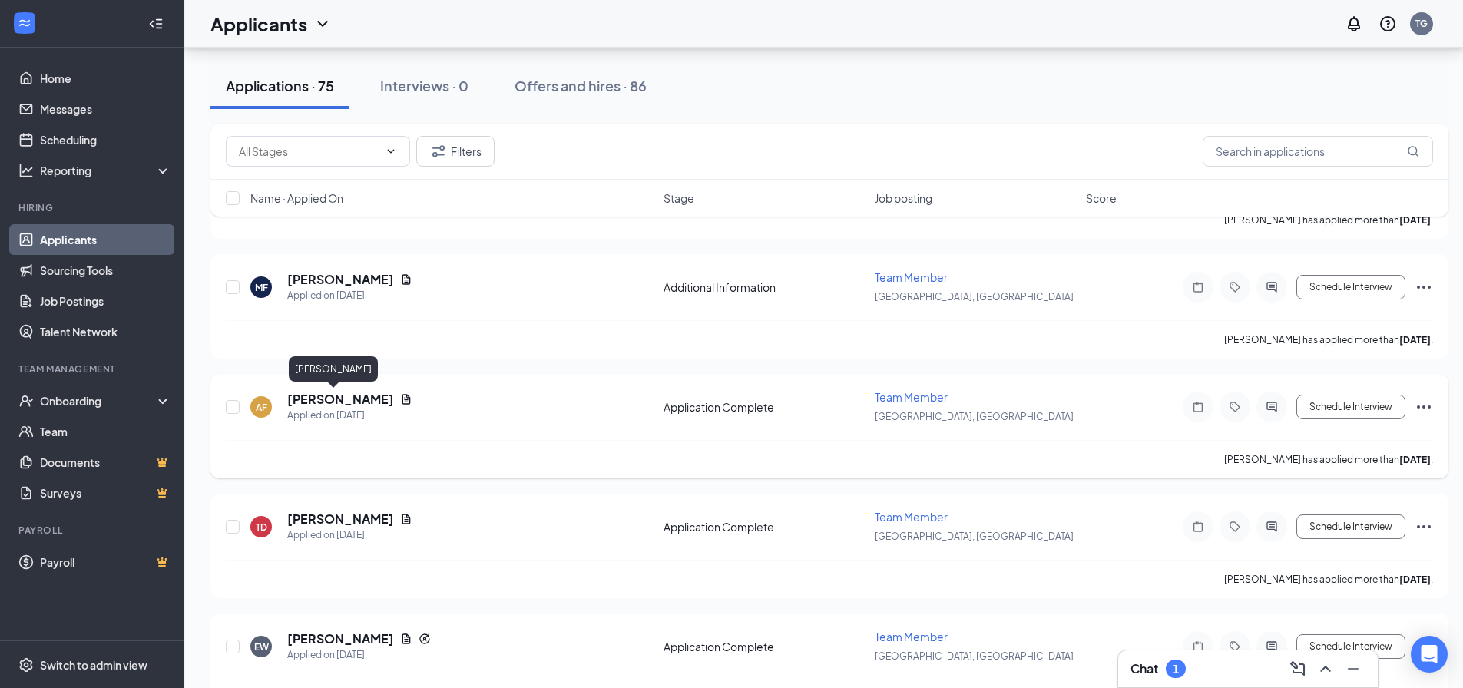
click at [295, 399] on h5 "[PERSON_NAME]" at bounding box center [340, 399] width 107 height 17
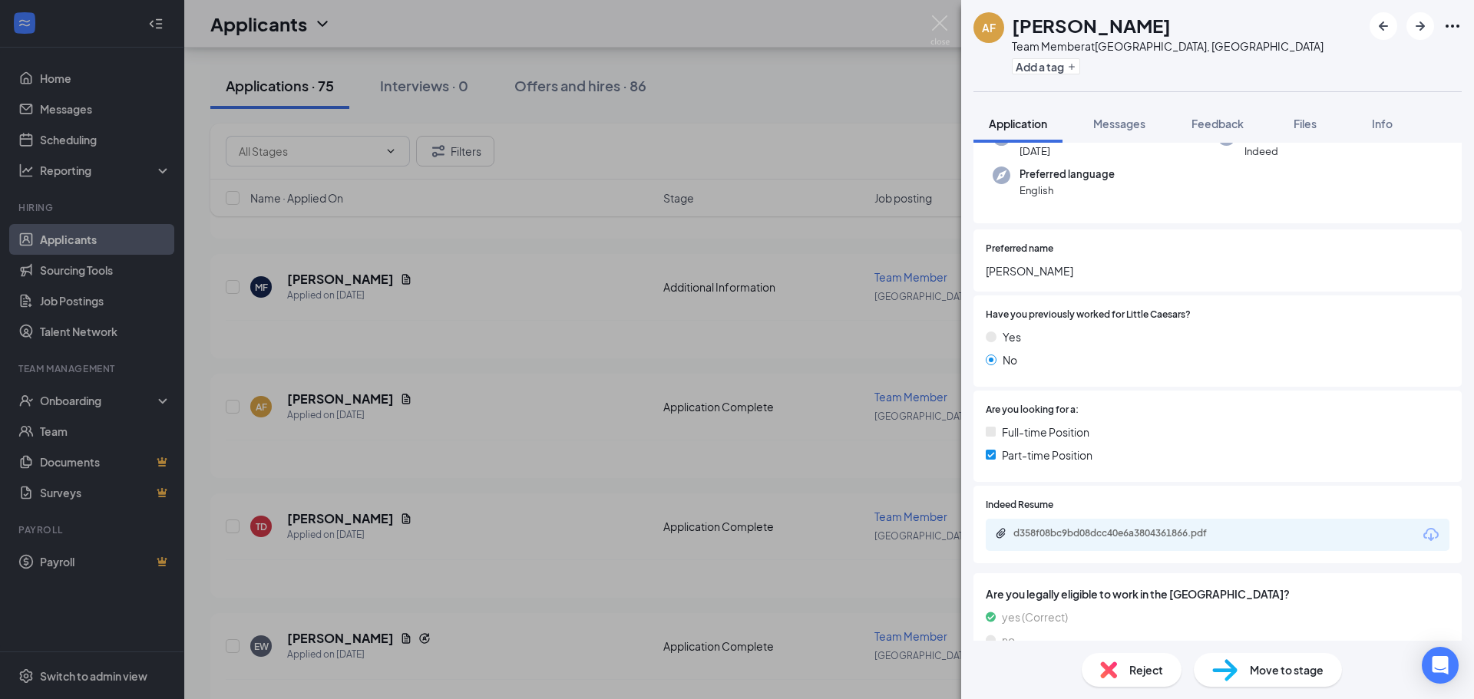
scroll to position [154, 0]
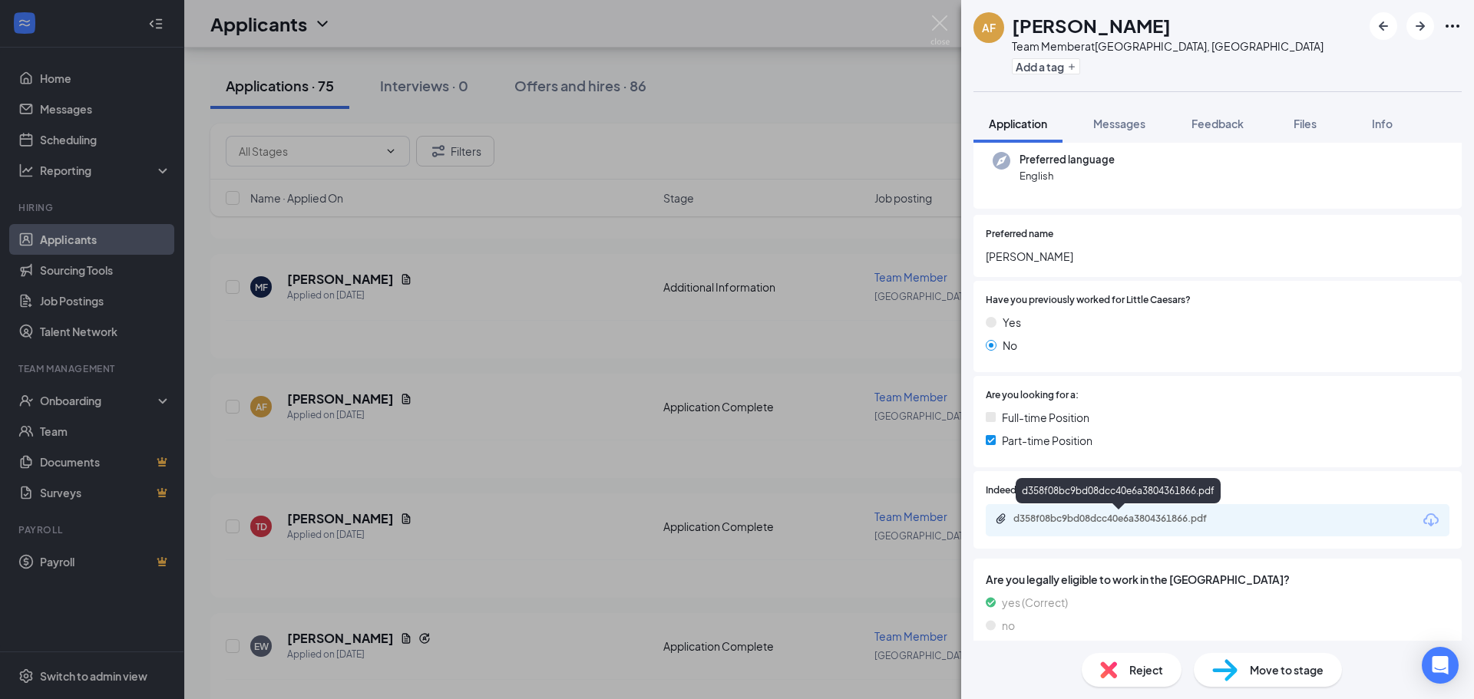
click at [1117, 517] on div "d358f08bc9bd08dcc40e6a3804361866.pdf" at bounding box center [1120, 519] width 215 height 12
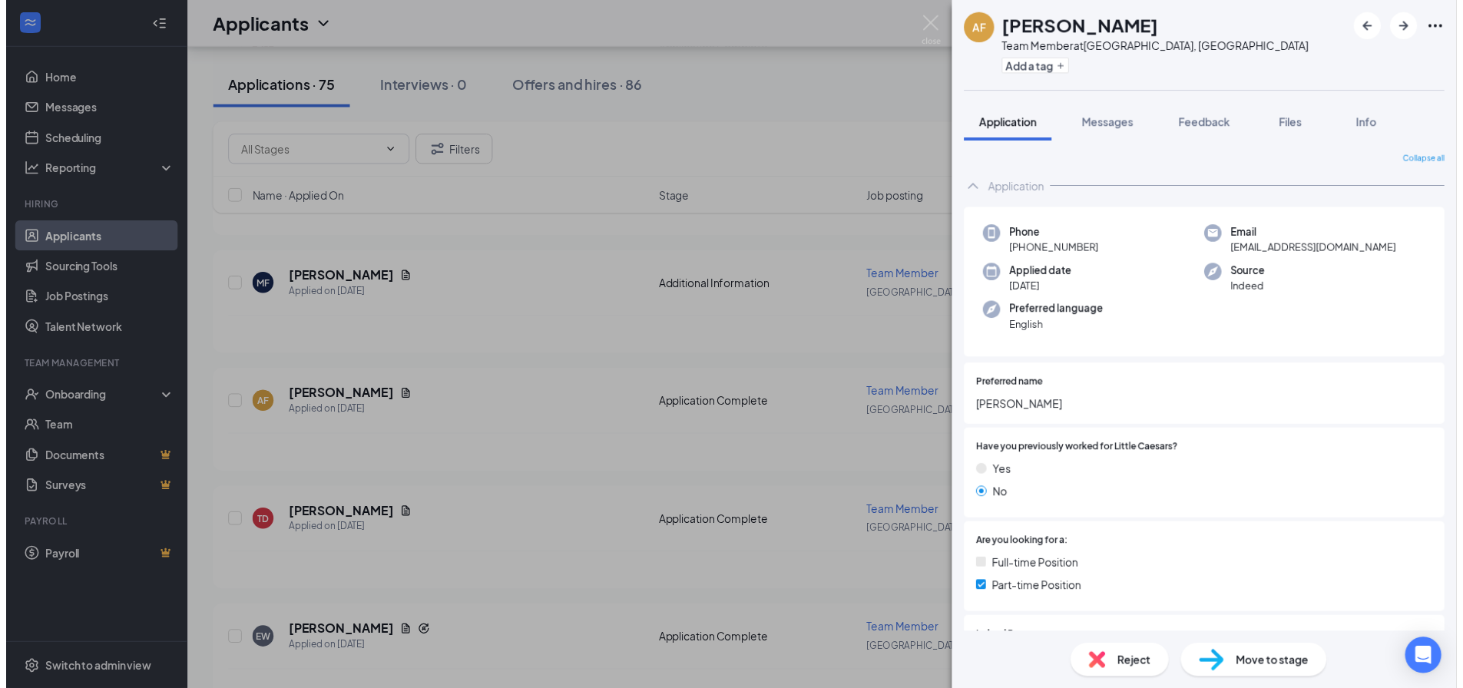
scroll to position [154, 0]
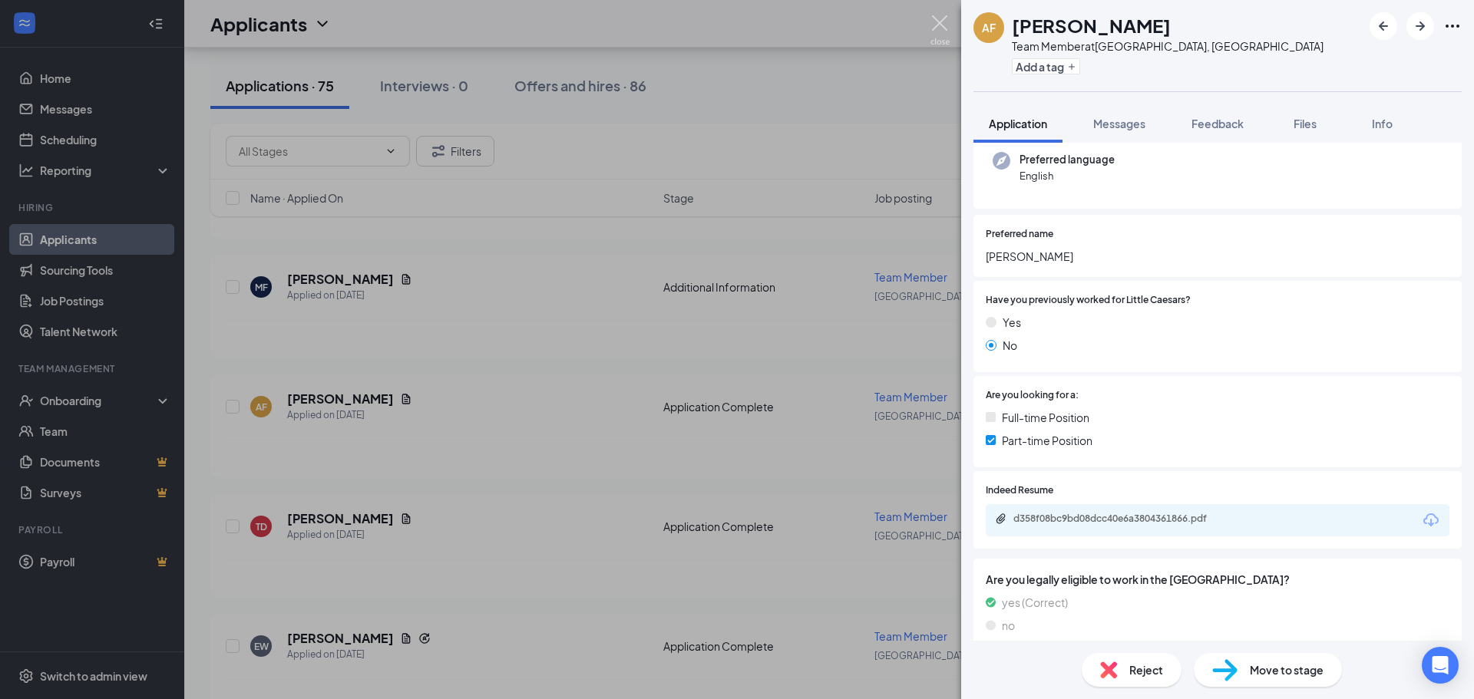
click at [940, 21] on img at bounding box center [939, 30] width 19 height 30
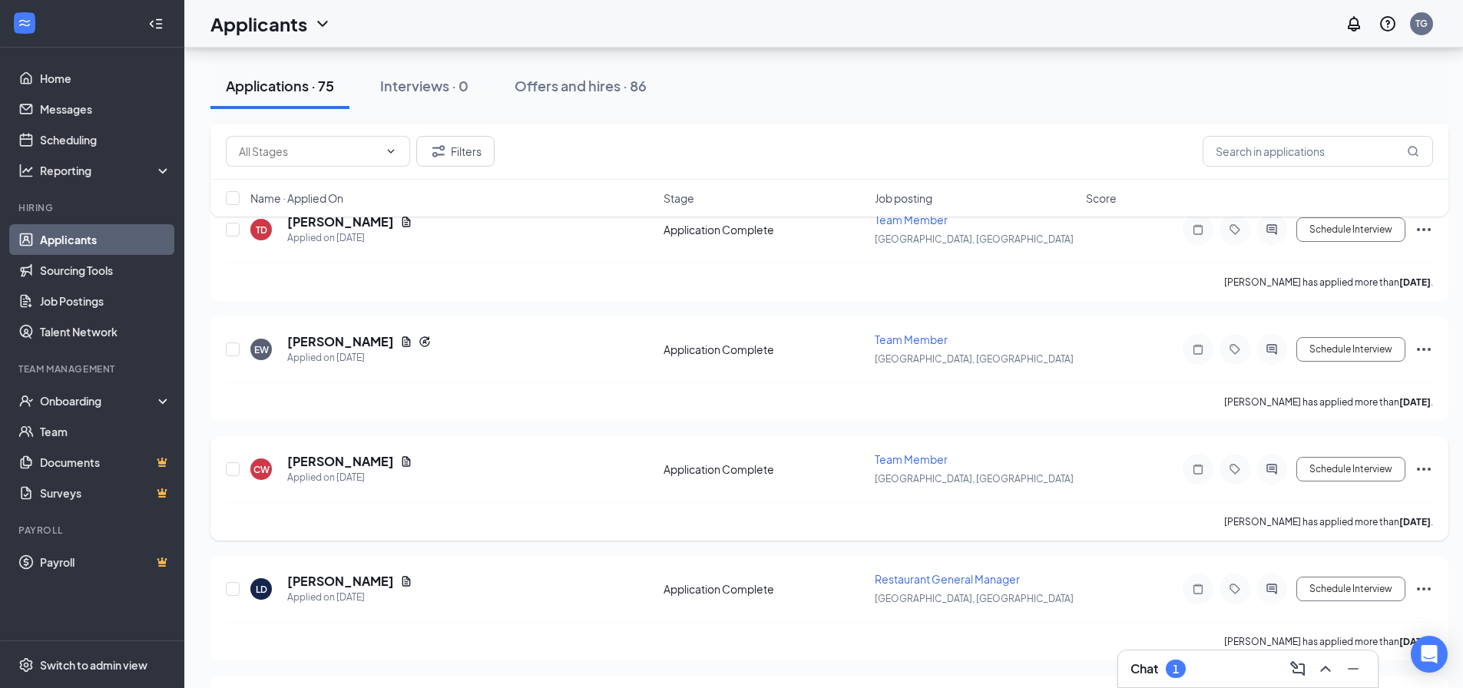
scroll to position [2073, 0]
